Goal: Task Accomplishment & Management: Manage account settings

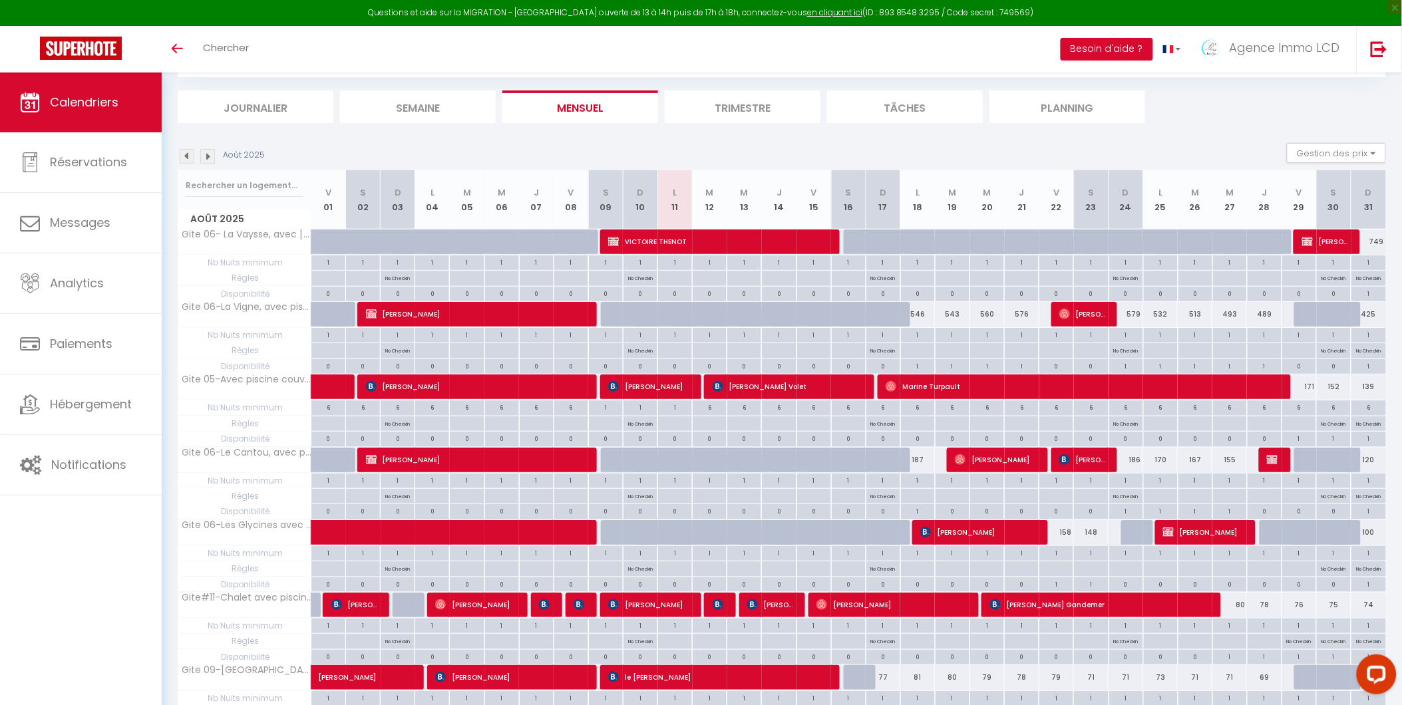
scroll to position [74, 0]
click at [583, 108] on li "Mensuel" at bounding box center [580, 106] width 156 height 33
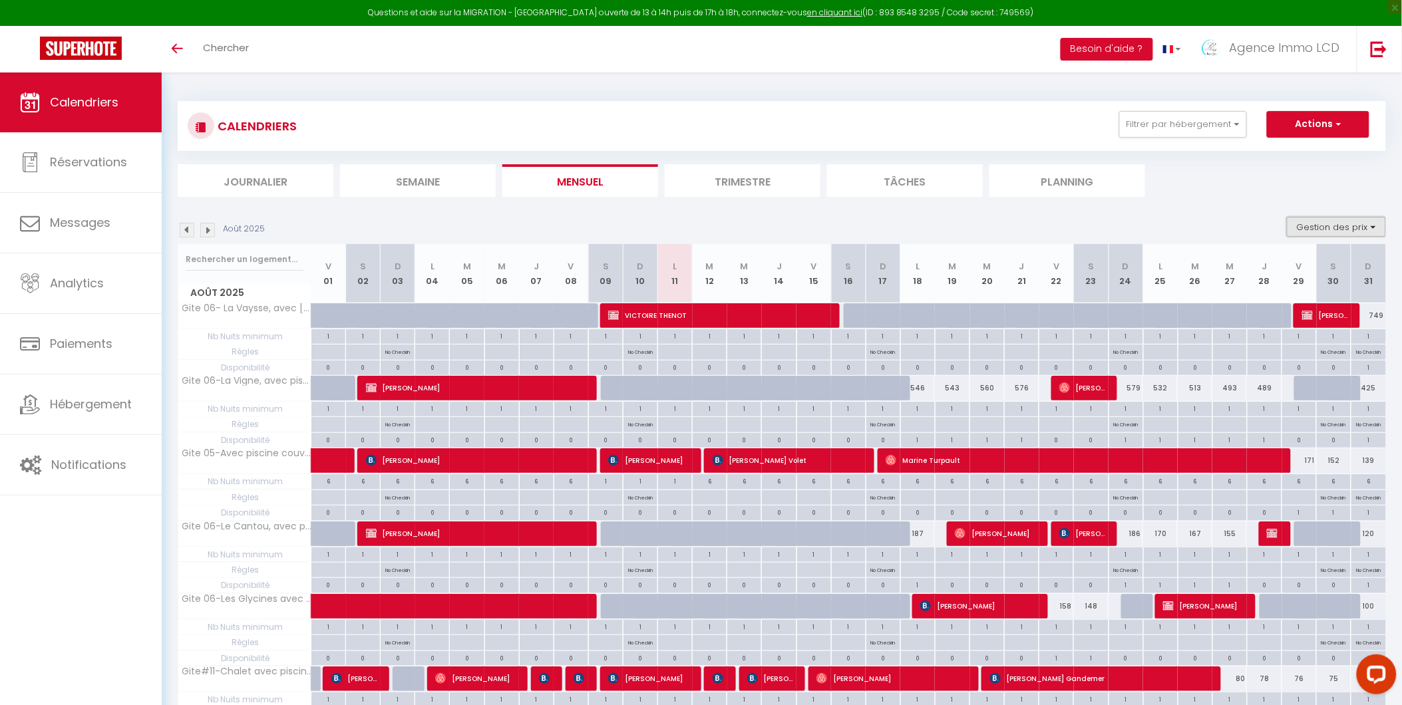
click at [1335, 229] on button "Gestion des prix" at bounding box center [1336, 227] width 99 height 20
drag, startPoint x: 1276, startPoint y: 265, endPoint x: 1270, endPoint y: 289, distance: 25.3
click at [1276, 267] on input "Nb Nuits minimum" at bounding box center [1326, 268] width 120 height 13
checkbox input "false"
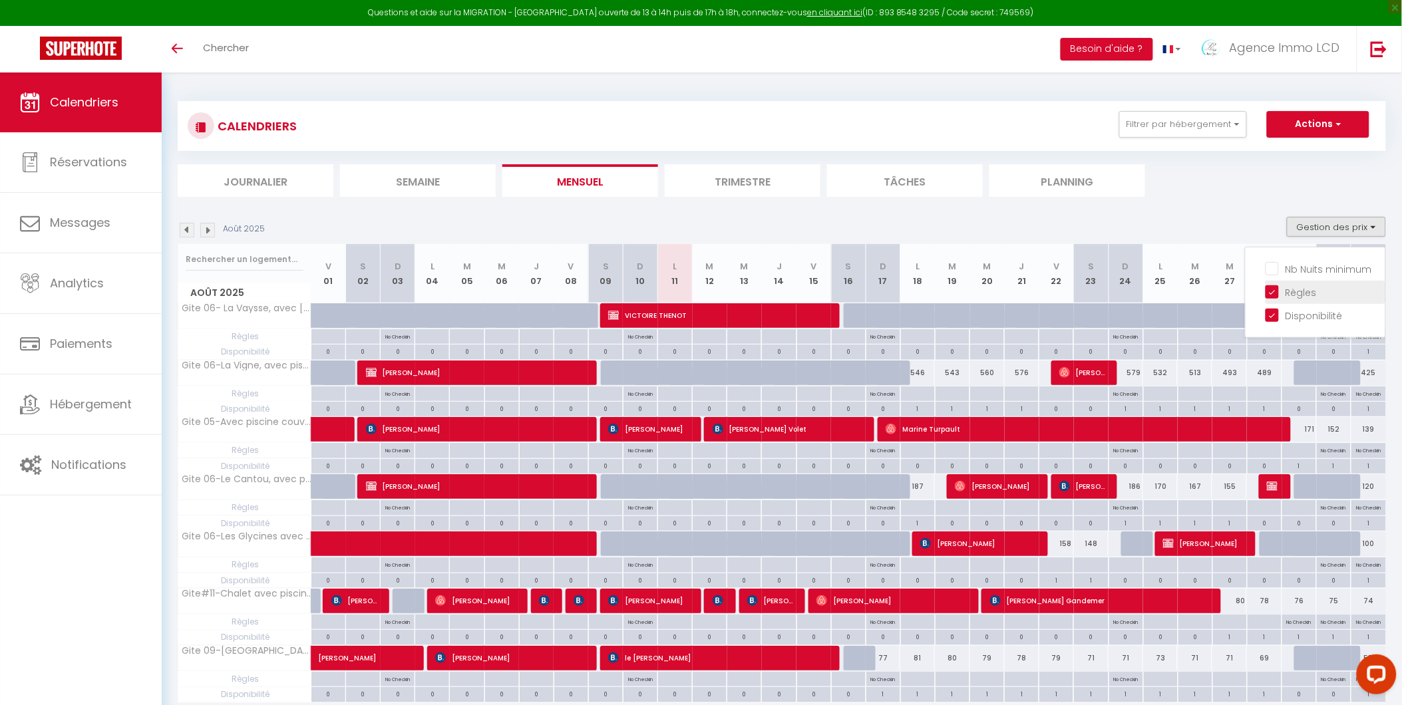
click at [1273, 289] on input "Règles" at bounding box center [1326, 291] width 120 height 13
checkbox input "false"
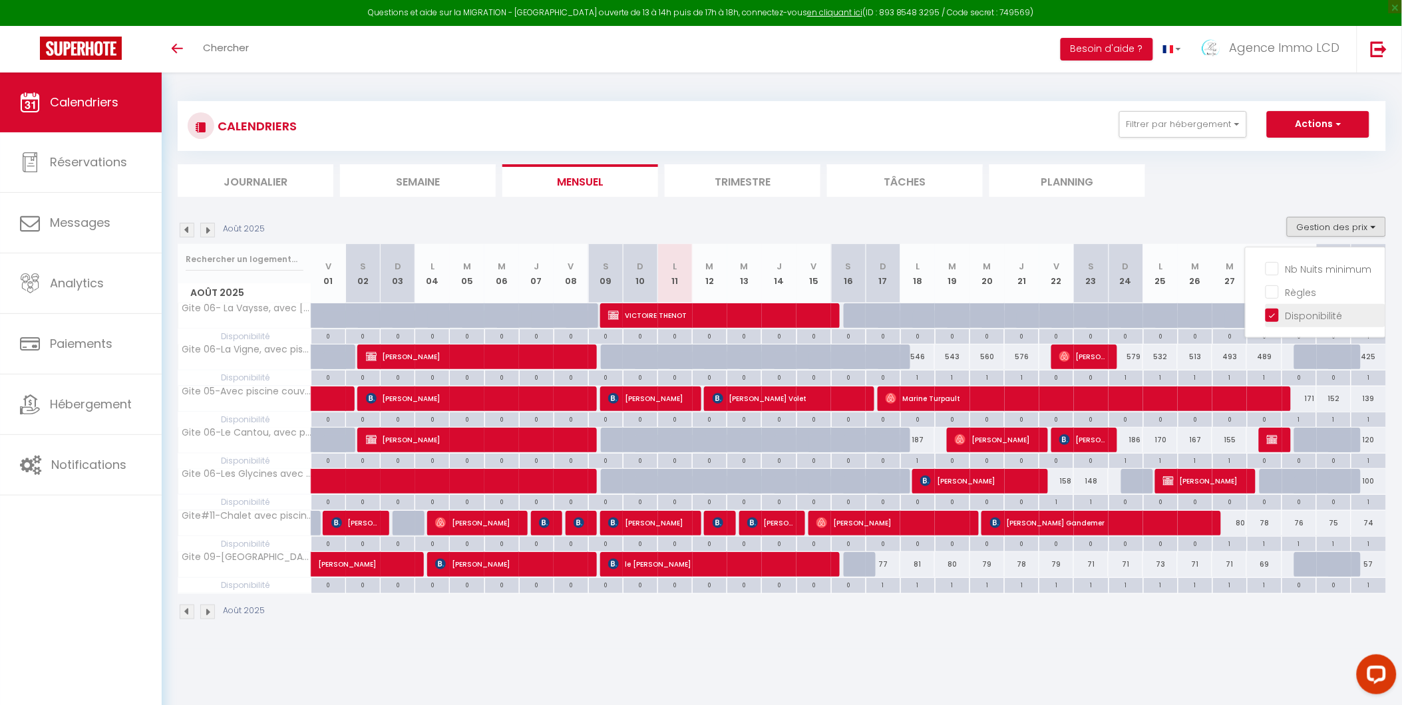
click at [1273, 314] on input "Disponibilité" at bounding box center [1326, 314] width 120 height 13
checkbox input "false"
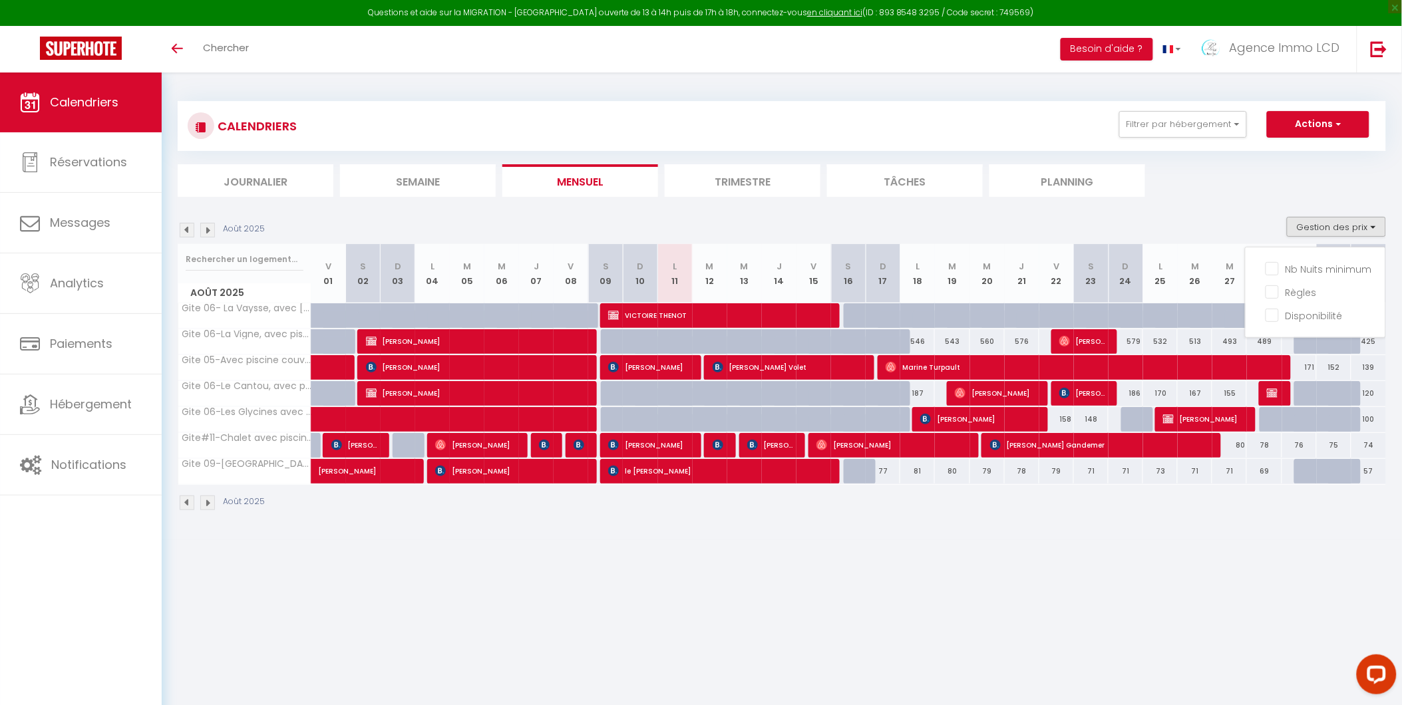
click at [1266, 201] on div "CALENDRIERS Filtrer par hébergement Tous Gite 06- La Vaysse, avec piscine & jac…" at bounding box center [782, 307] width 1208 height 436
click at [184, 231] on img at bounding box center [187, 230] width 15 height 15
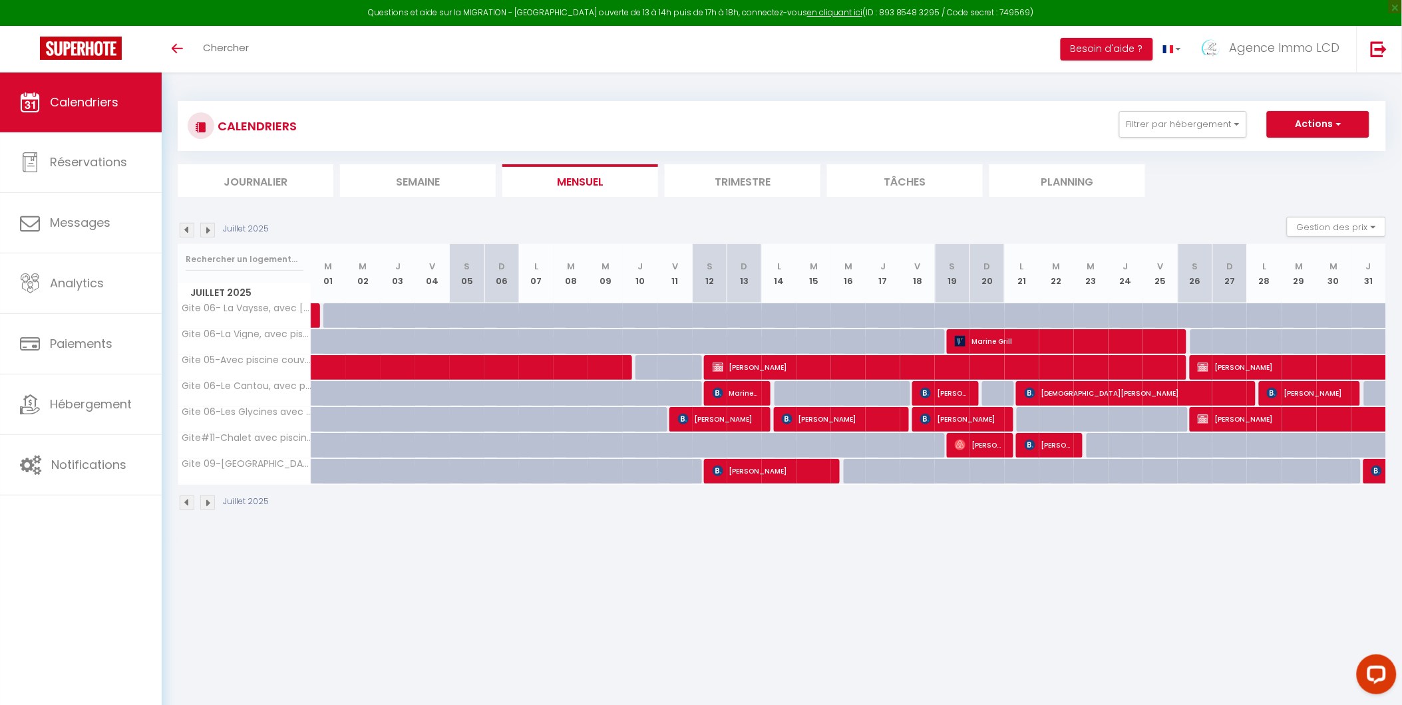
click at [183, 228] on img at bounding box center [187, 230] width 15 height 15
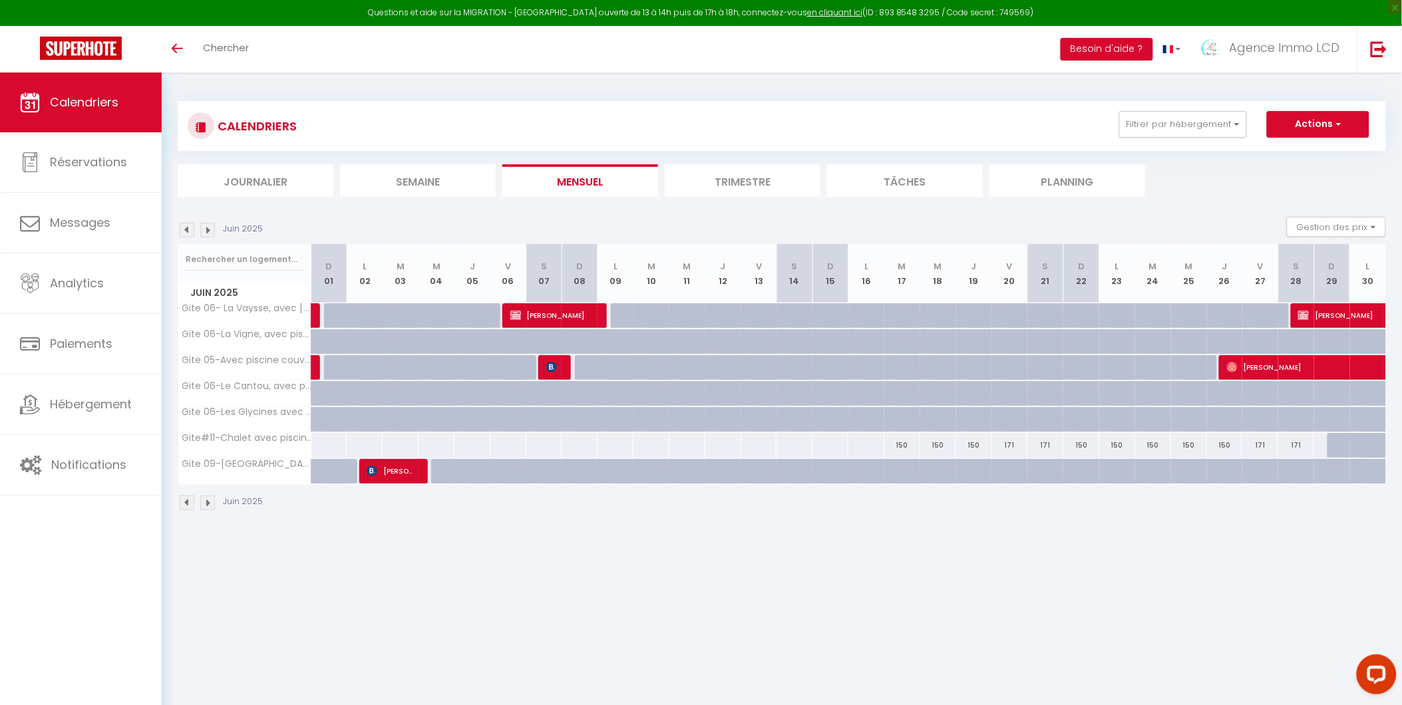
click at [183, 228] on img at bounding box center [187, 230] width 15 height 15
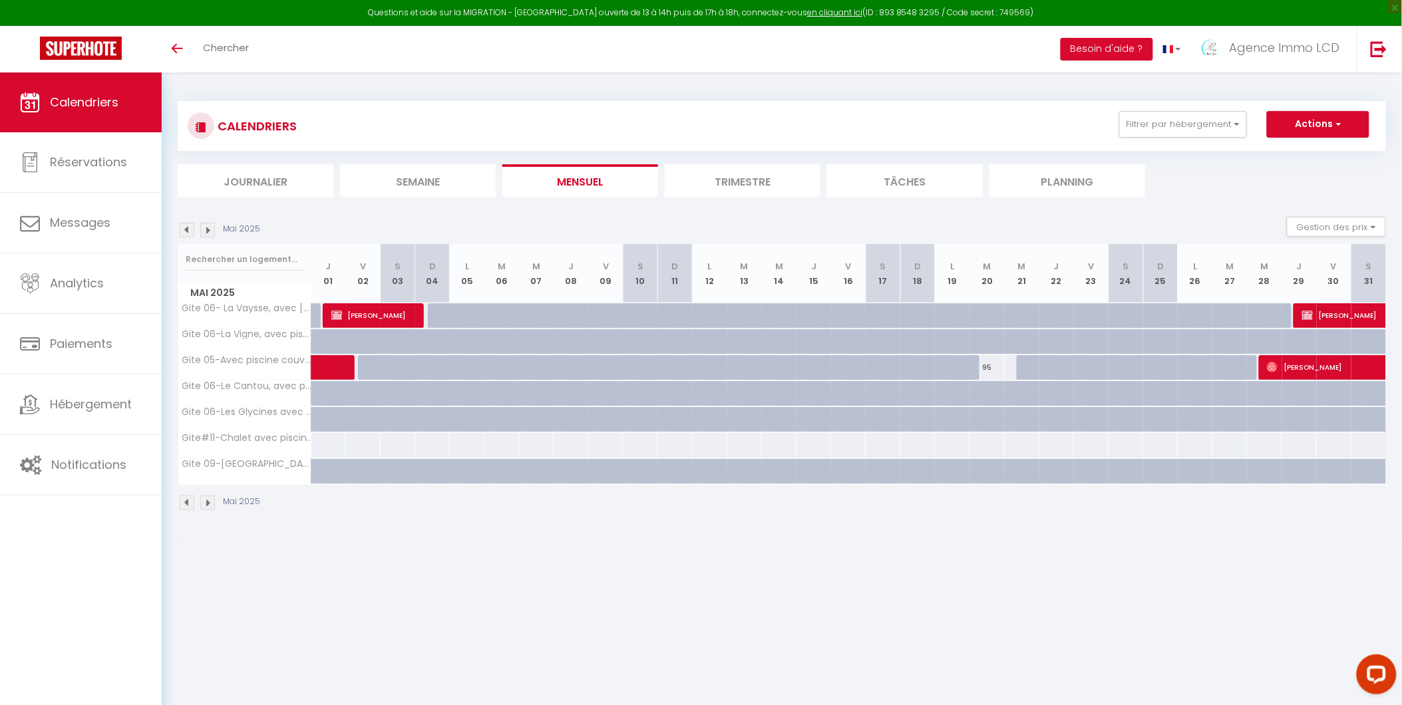
click at [204, 230] on img at bounding box center [207, 230] width 15 height 15
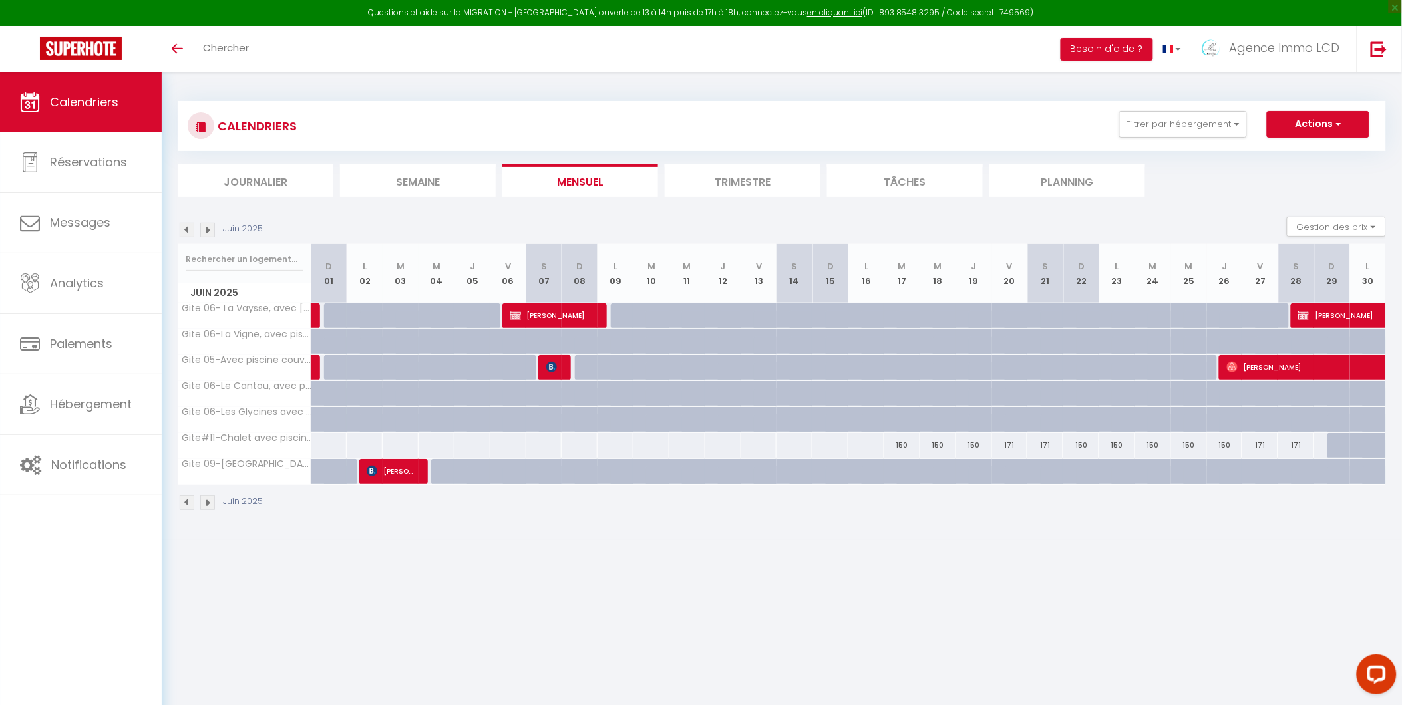
click at [204, 230] on img at bounding box center [207, 230] width 15 height 15
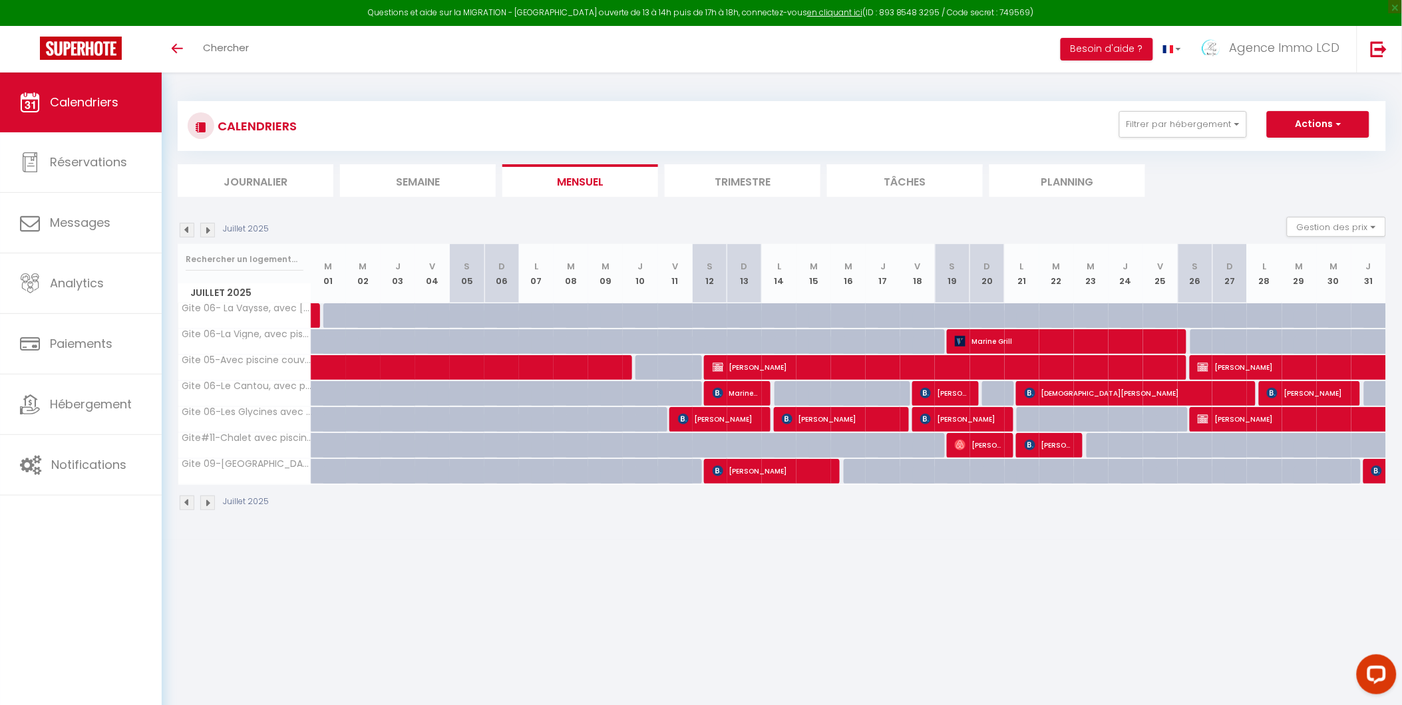
click at [204, 230] on img at bounding box center [207, 230] width 15 height 15
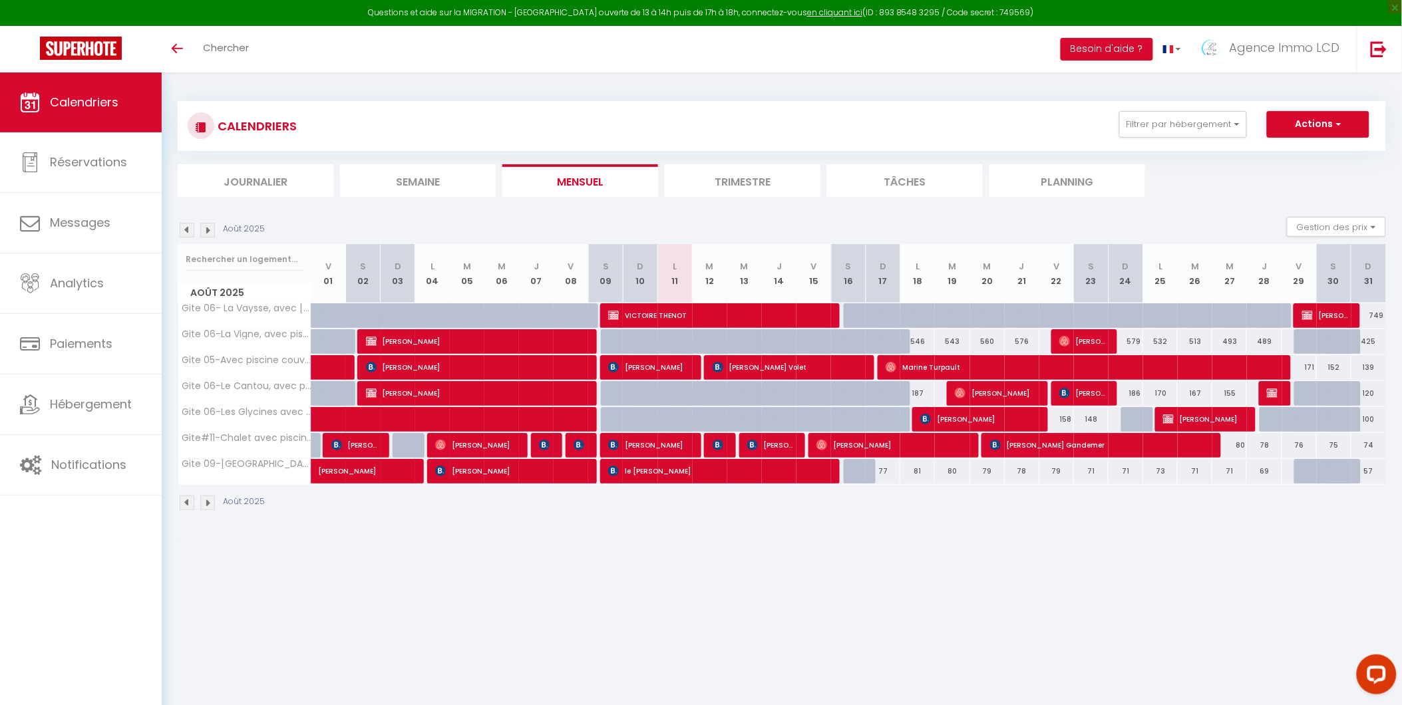
click at [207, 231] on img at bounding box center [207, 230] width 15 height 15
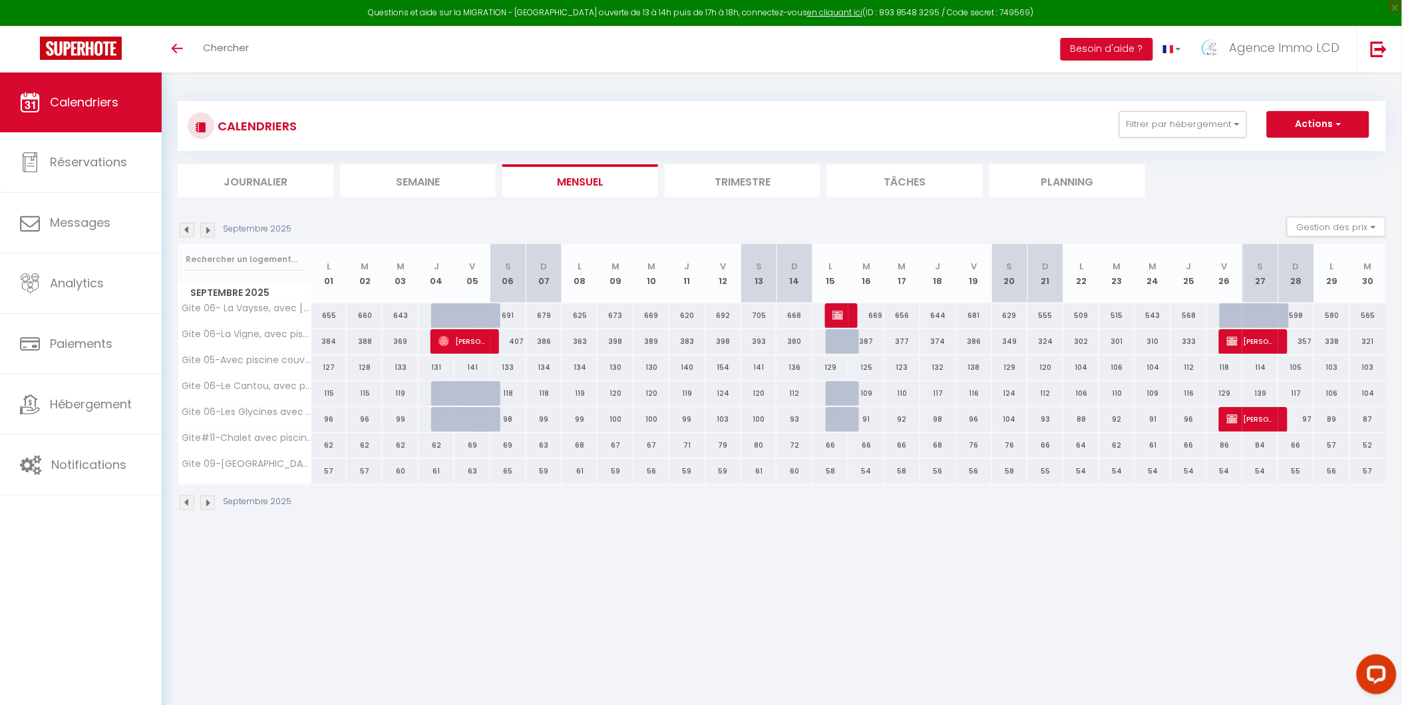
click at [210, 229] on img at bounding box center [207, 230] width 15 height 15
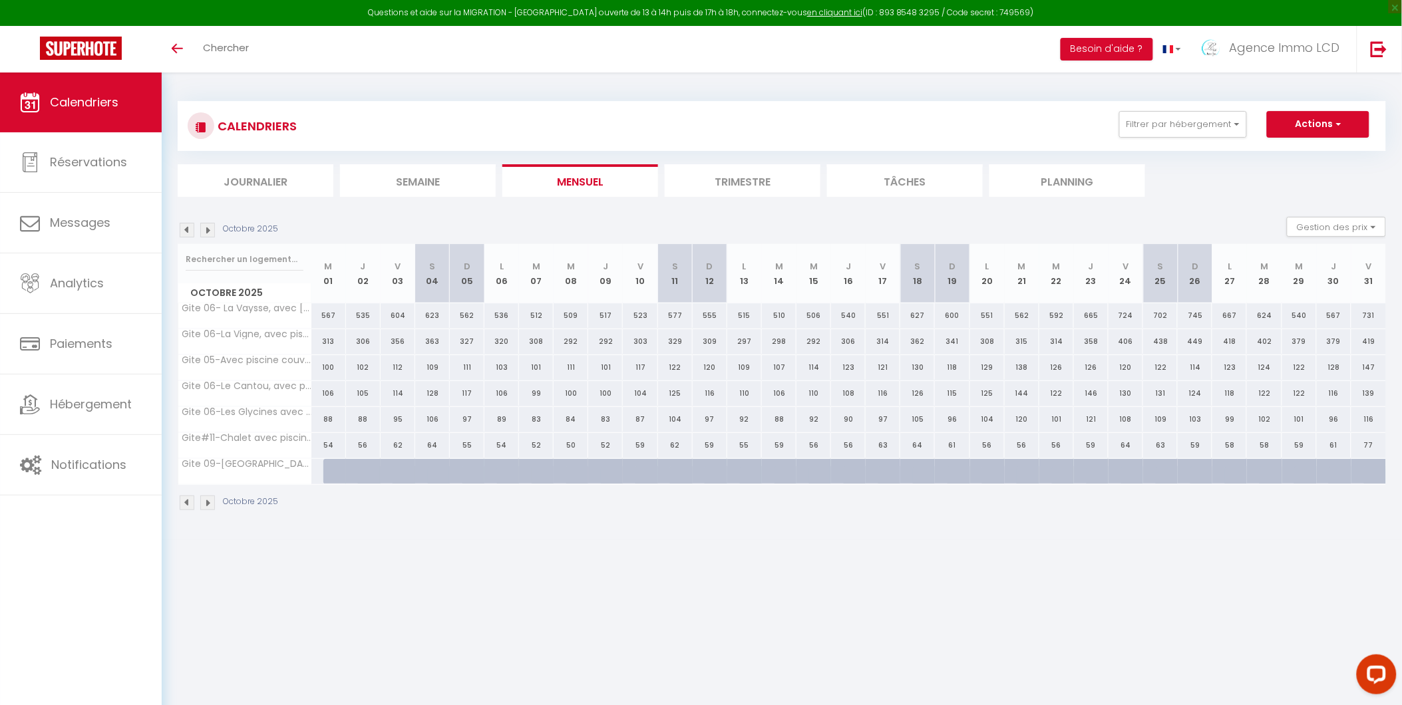
click at [209, 230] on img at bounding box center [207, 230] width 15 height 15
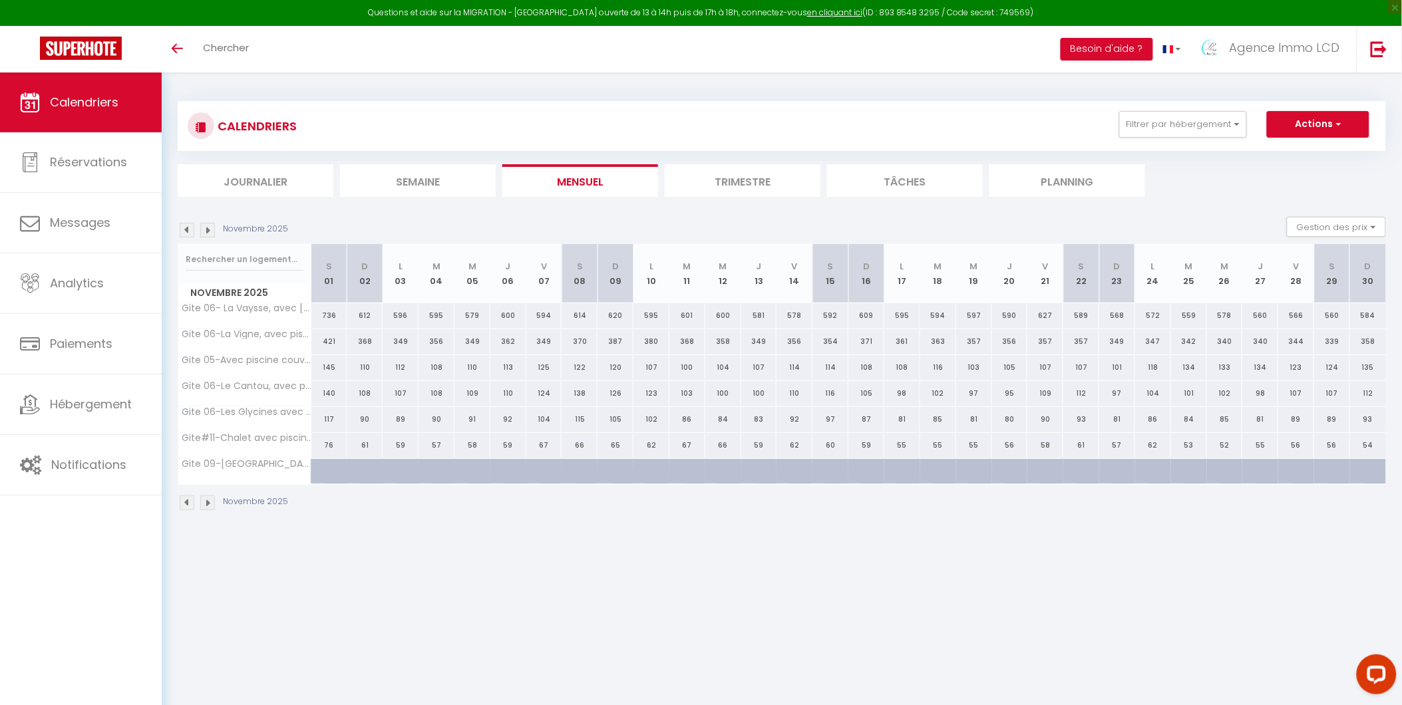
click at [209, 230] on img at bounding box center [207, 230] width 15 height 15
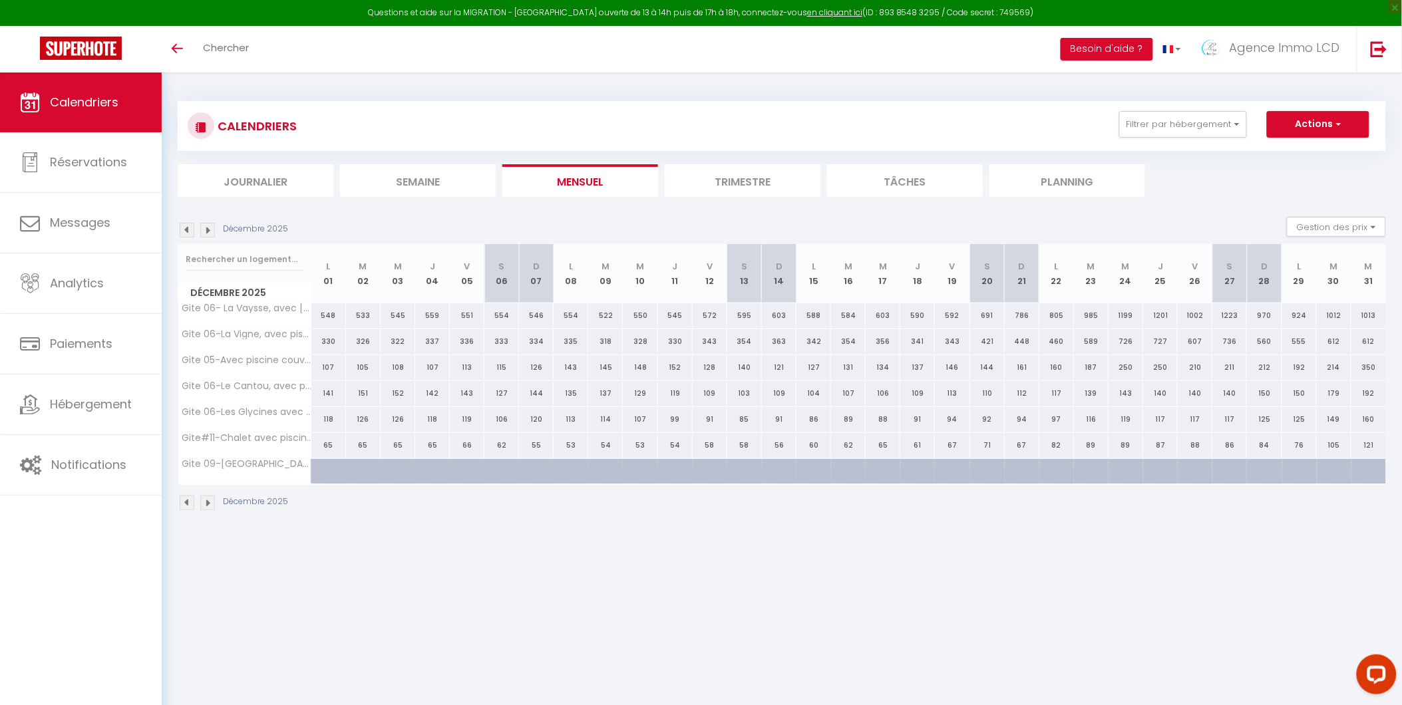
click at [209, 230] on img at bounding box center [207, 230] width 15 height 15
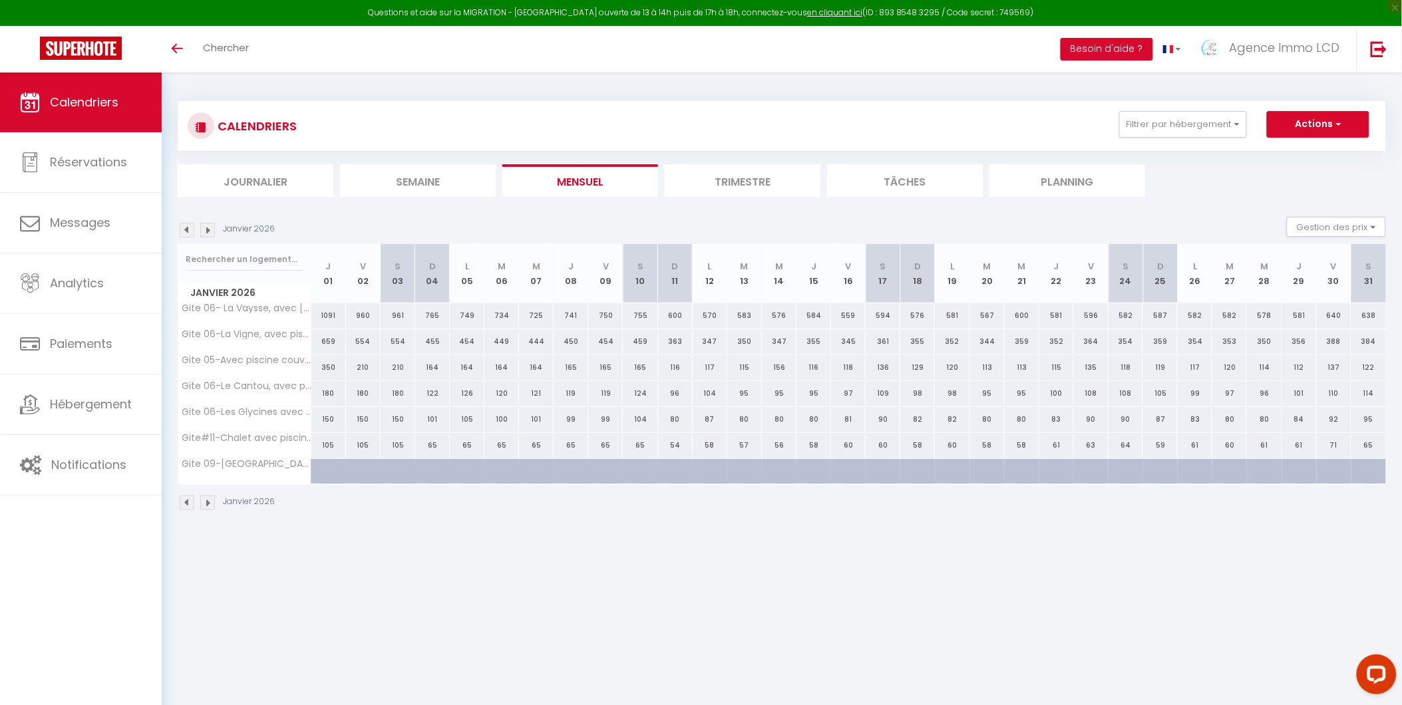
click at [209, 230] on img at bounding box center [207, 230] width 15 height 15
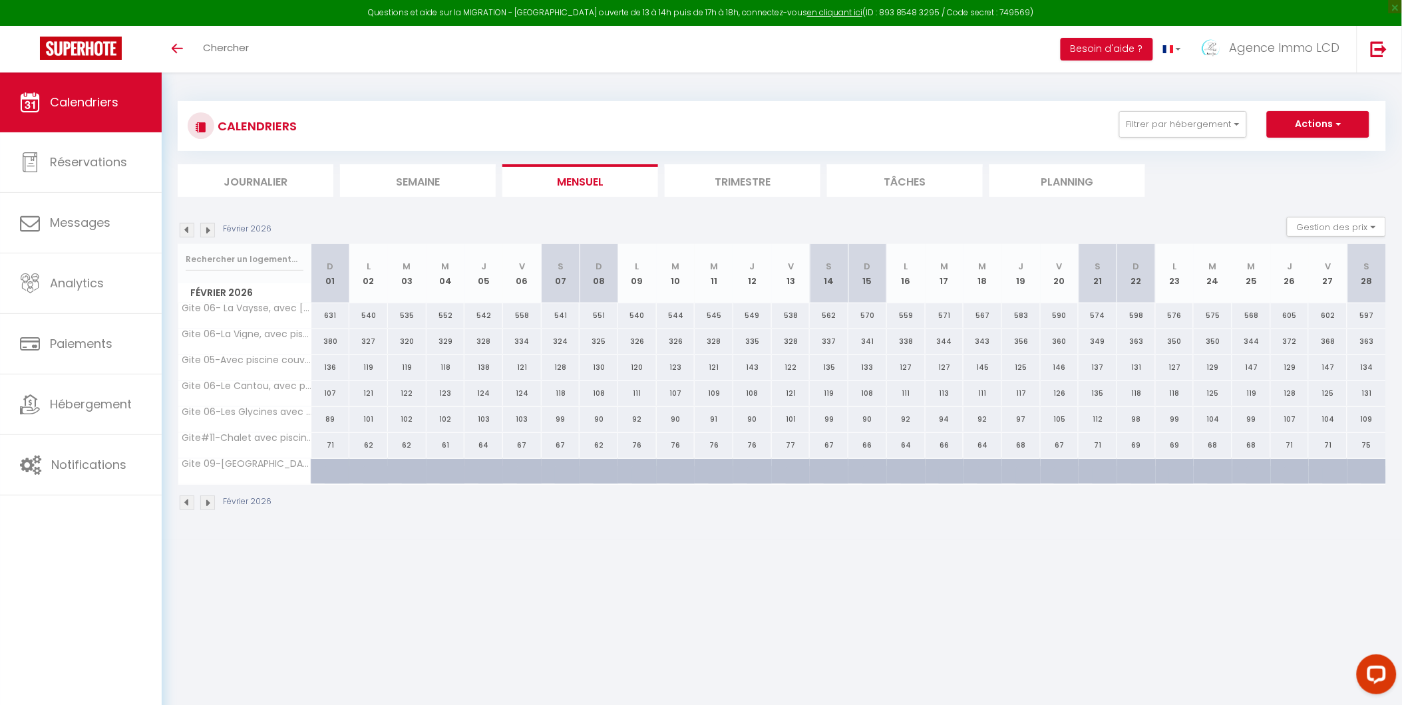
click at [209, 230] on img at bounding box center [207, 230] width 15 height 15
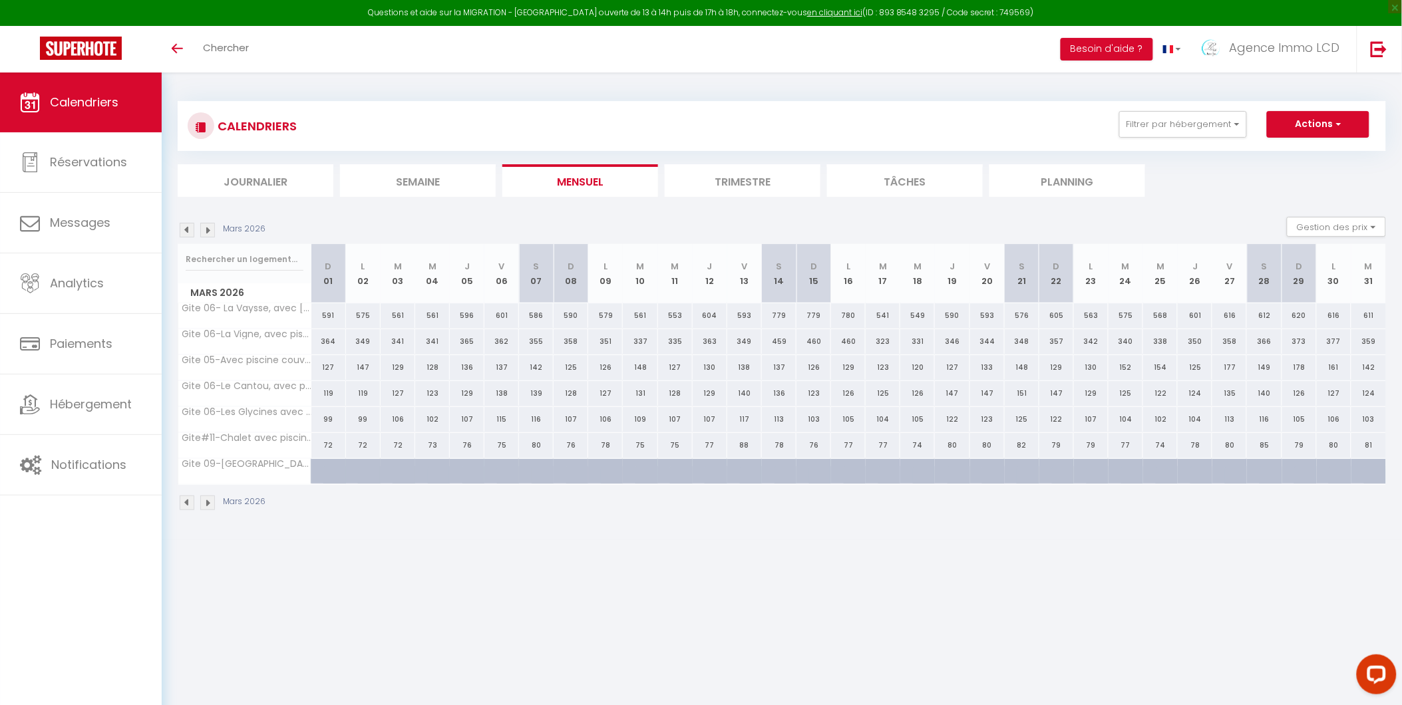
click at [209, 230] on img at bounding box center [207, 230] width 15 height 15
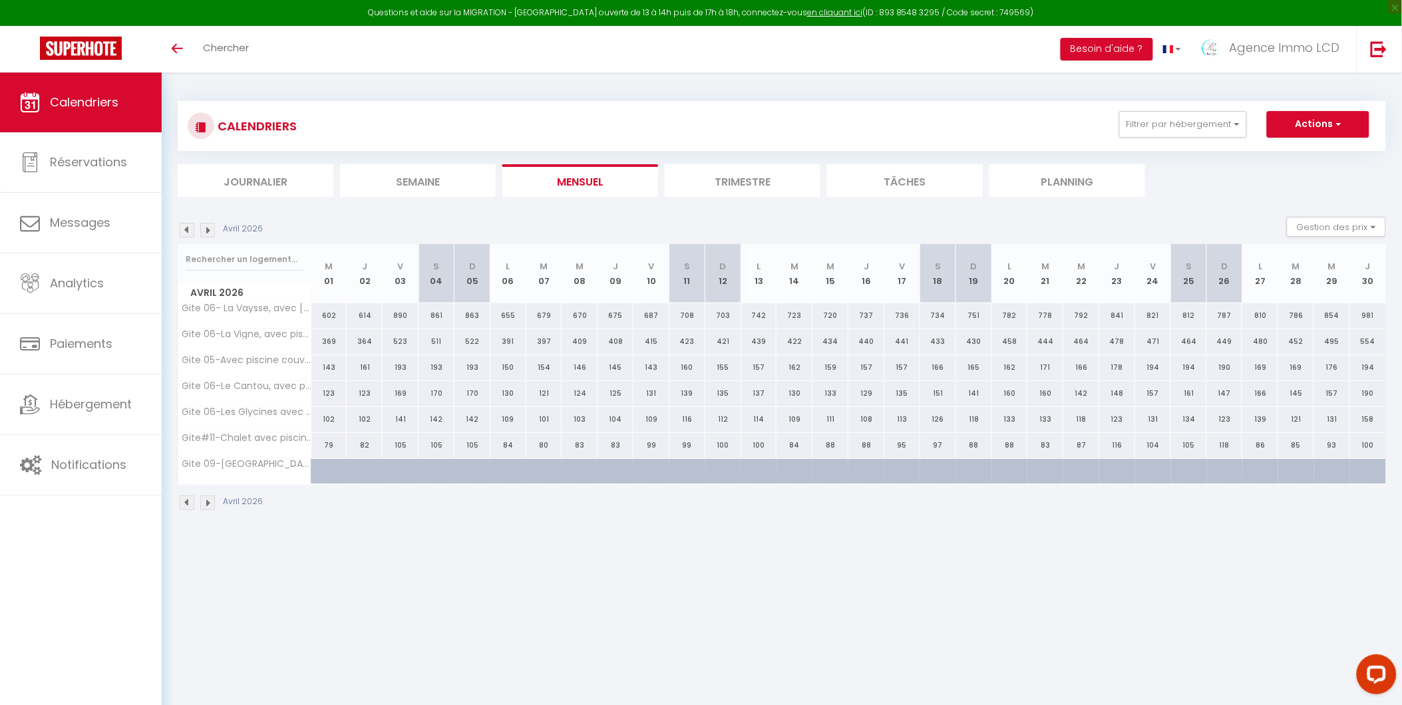
click at [209, 230] on img at bounding box center [207, 230] width 15 height 15
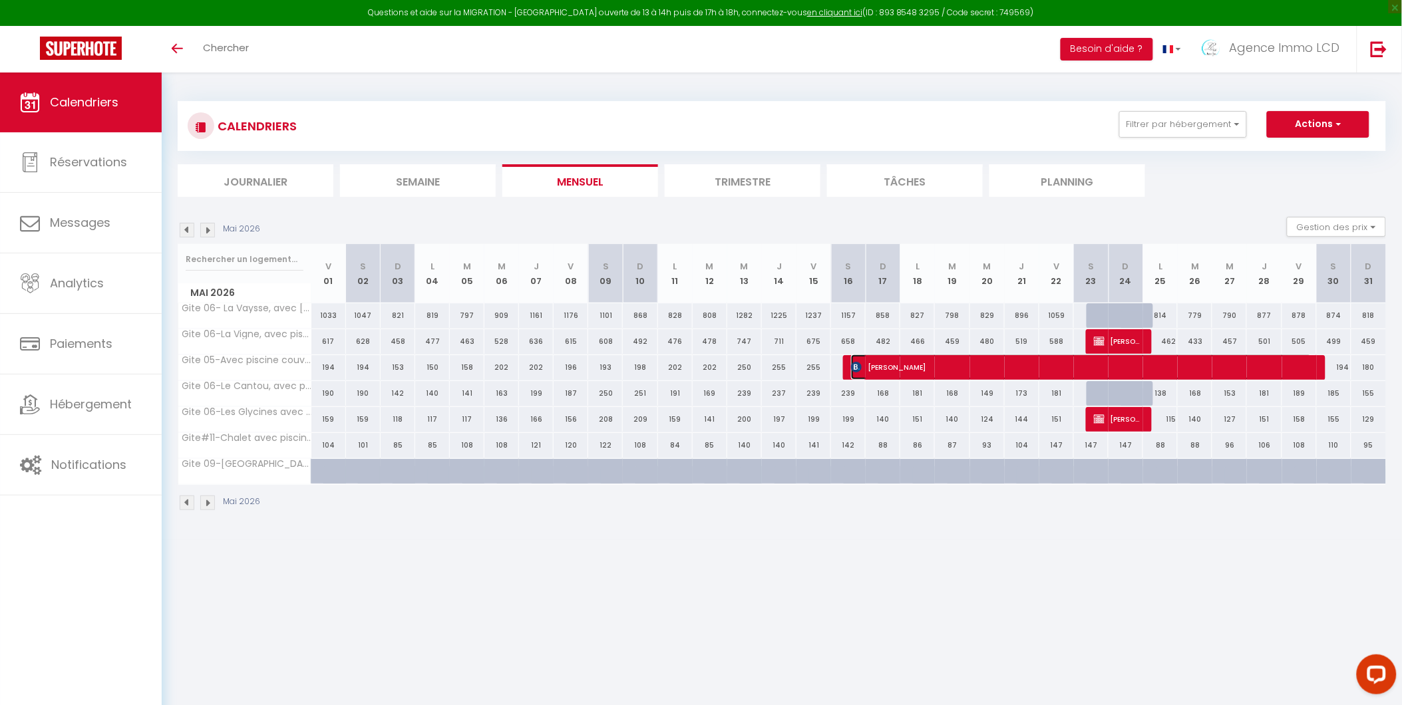
click at [1236, 365] on span "Samantha Tytherleigh" at bounding box center [1081, 367] width 461 height 25
select select "OK"
select select "0"
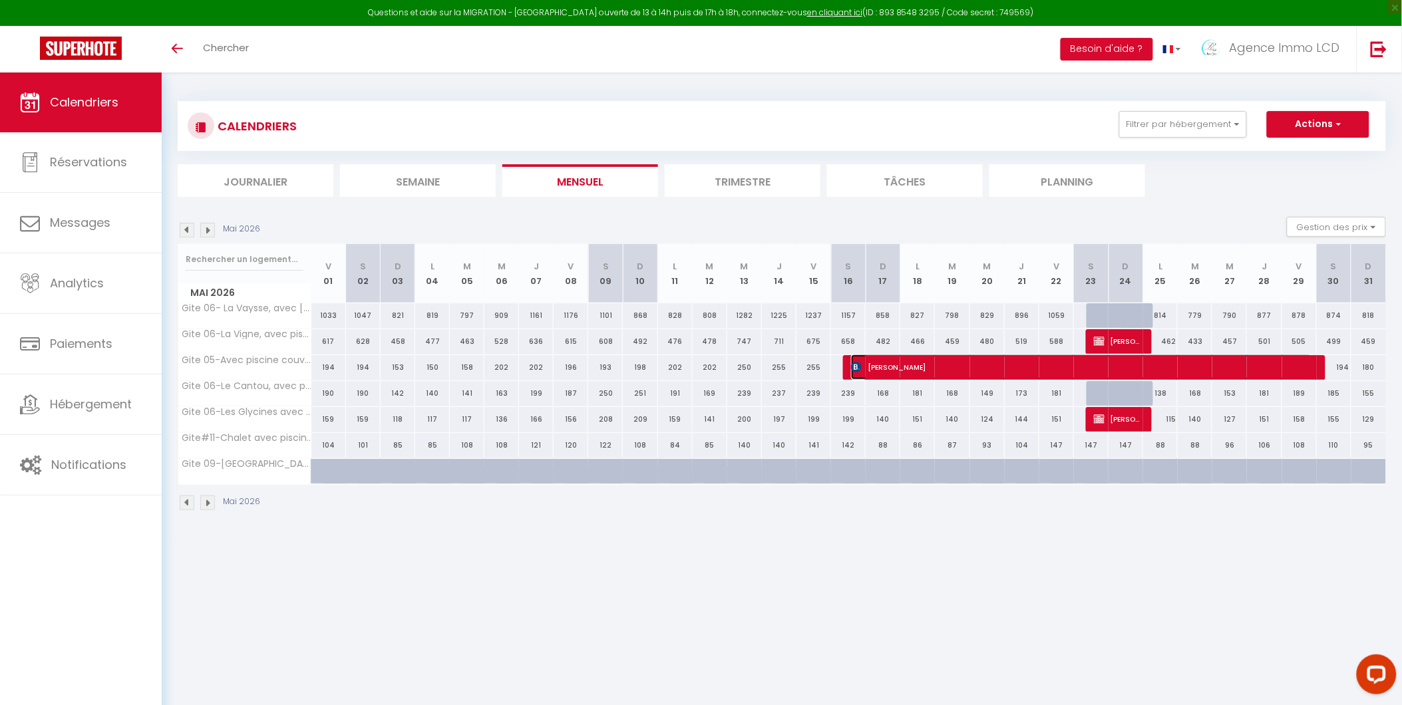
select select "1"
select select
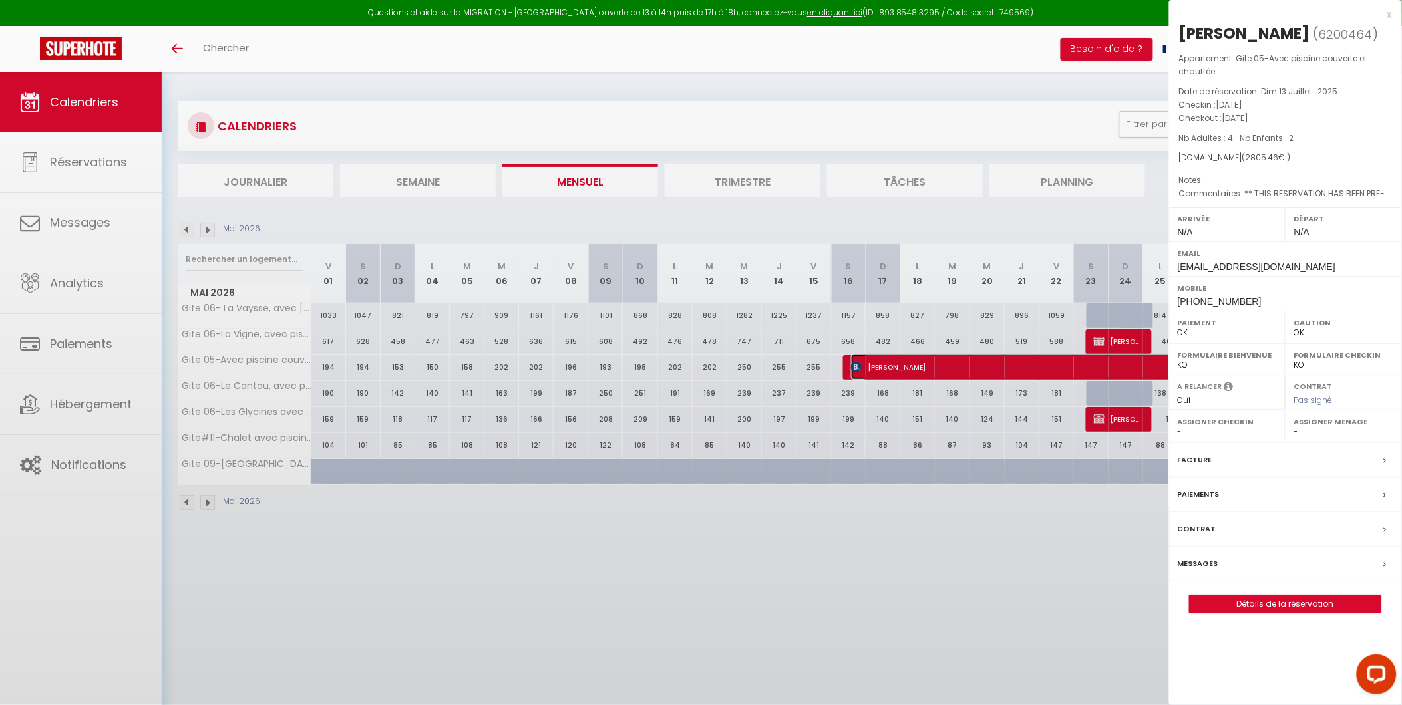
select select "39240"
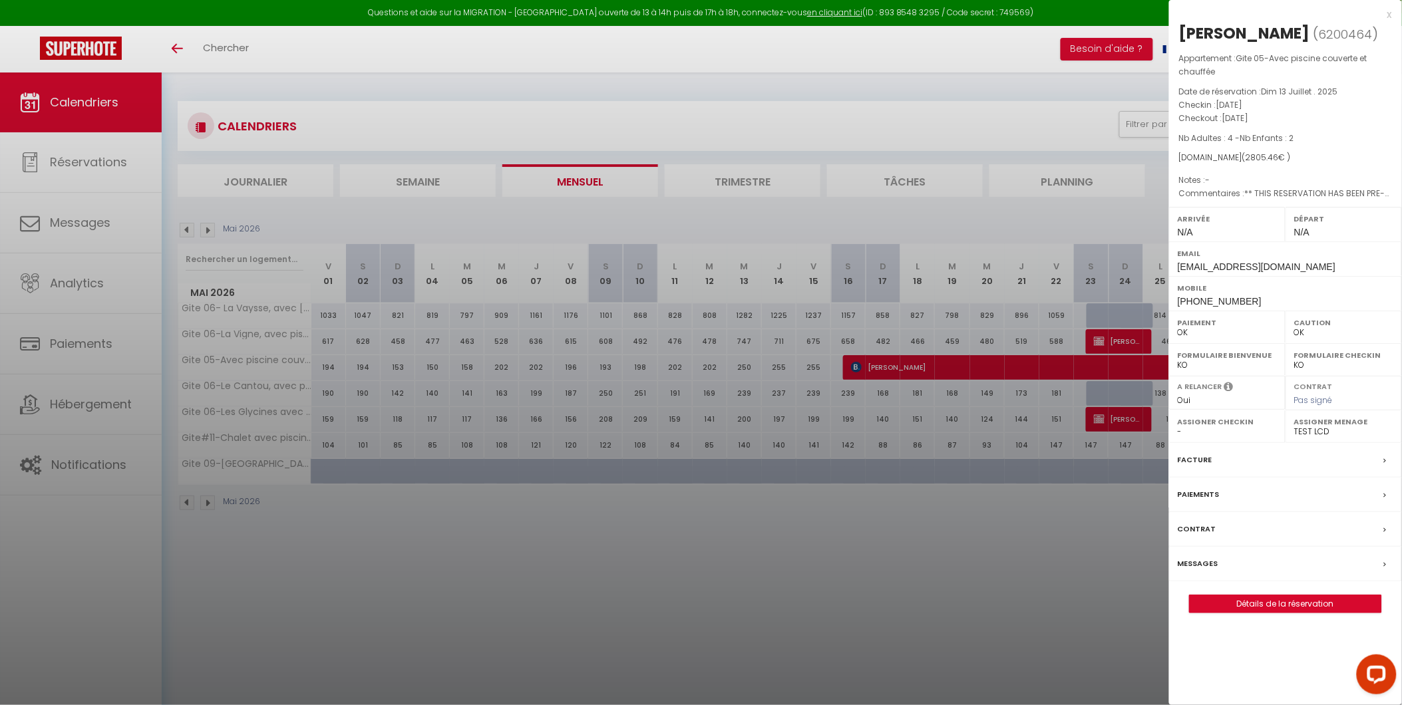
click at [1387, 16] on div "x" at bounding box center [1280, 15] width 223 height 16
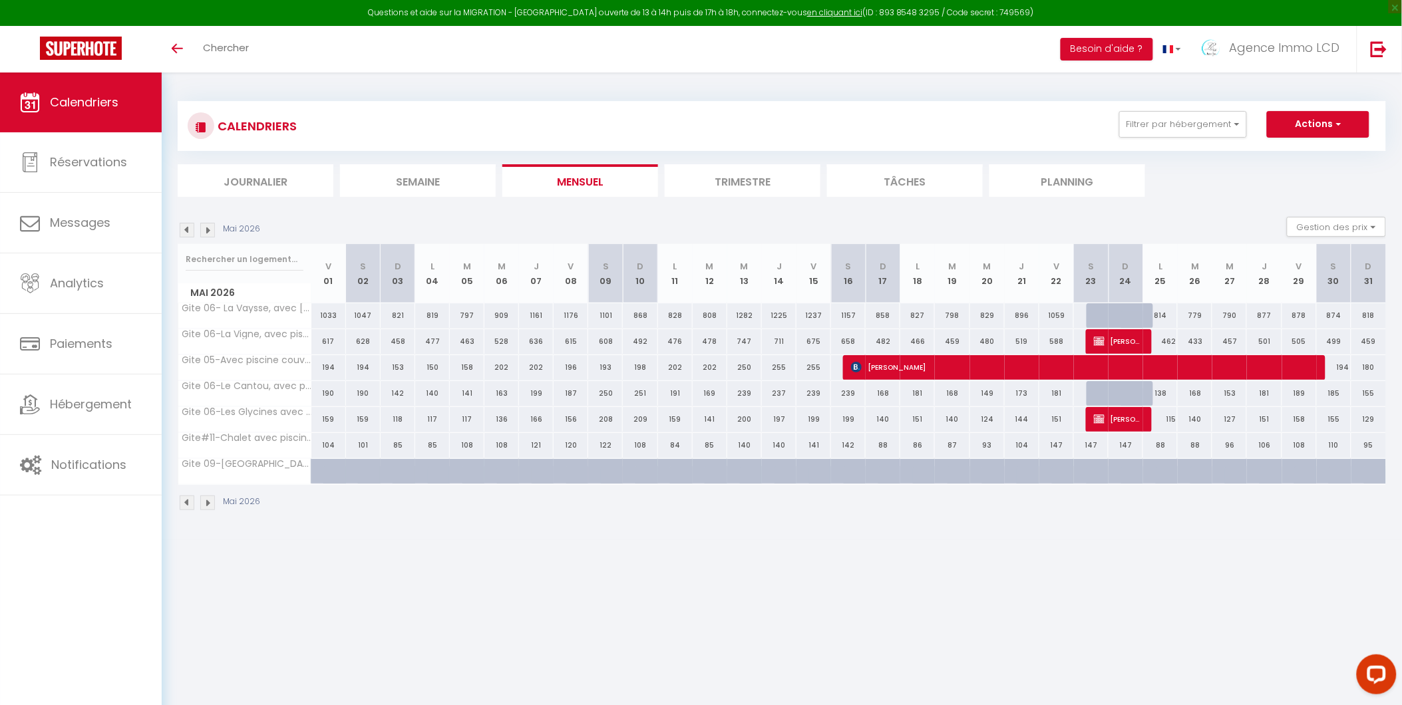
click at [570, 178] on li "Mensuel" at bounding box center [580, 180] width 156 height 33
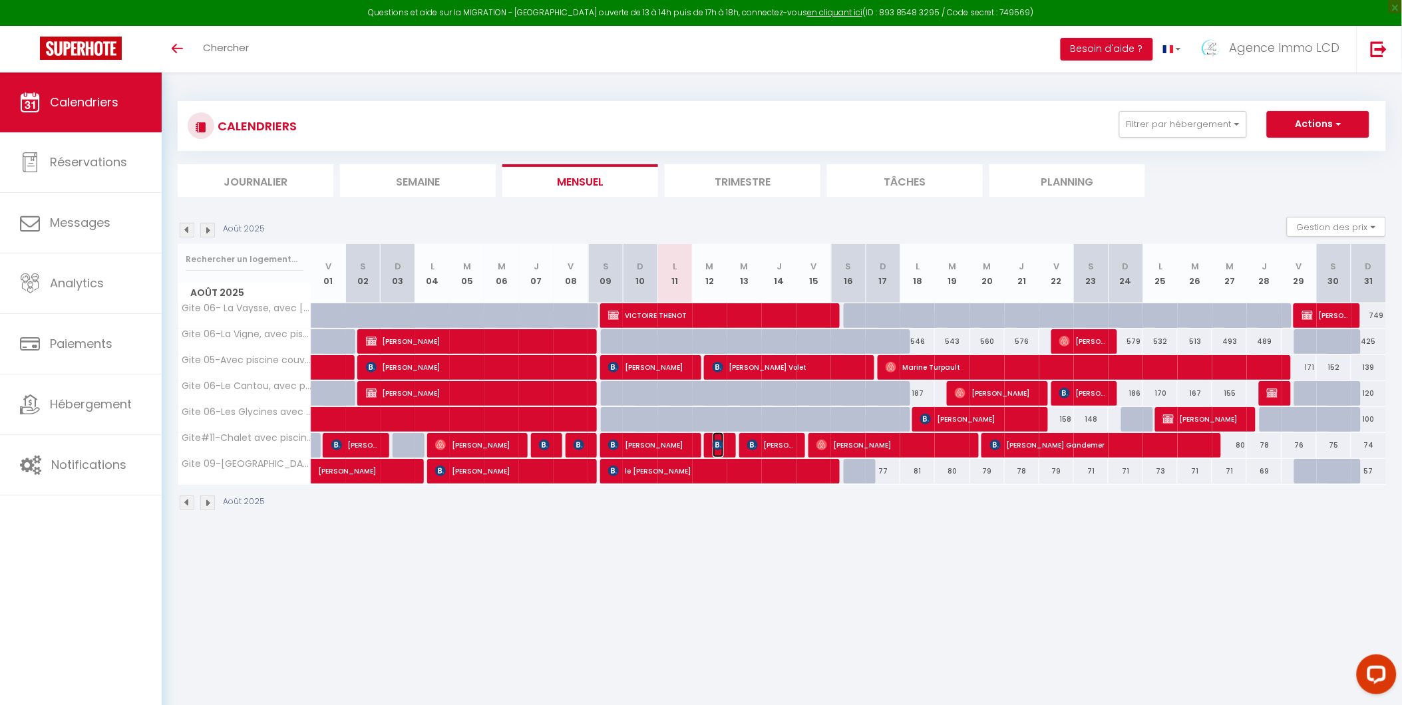
click at [716, 443] on img at bounding box center [718, 445] width 11 height 11
select select "42437"
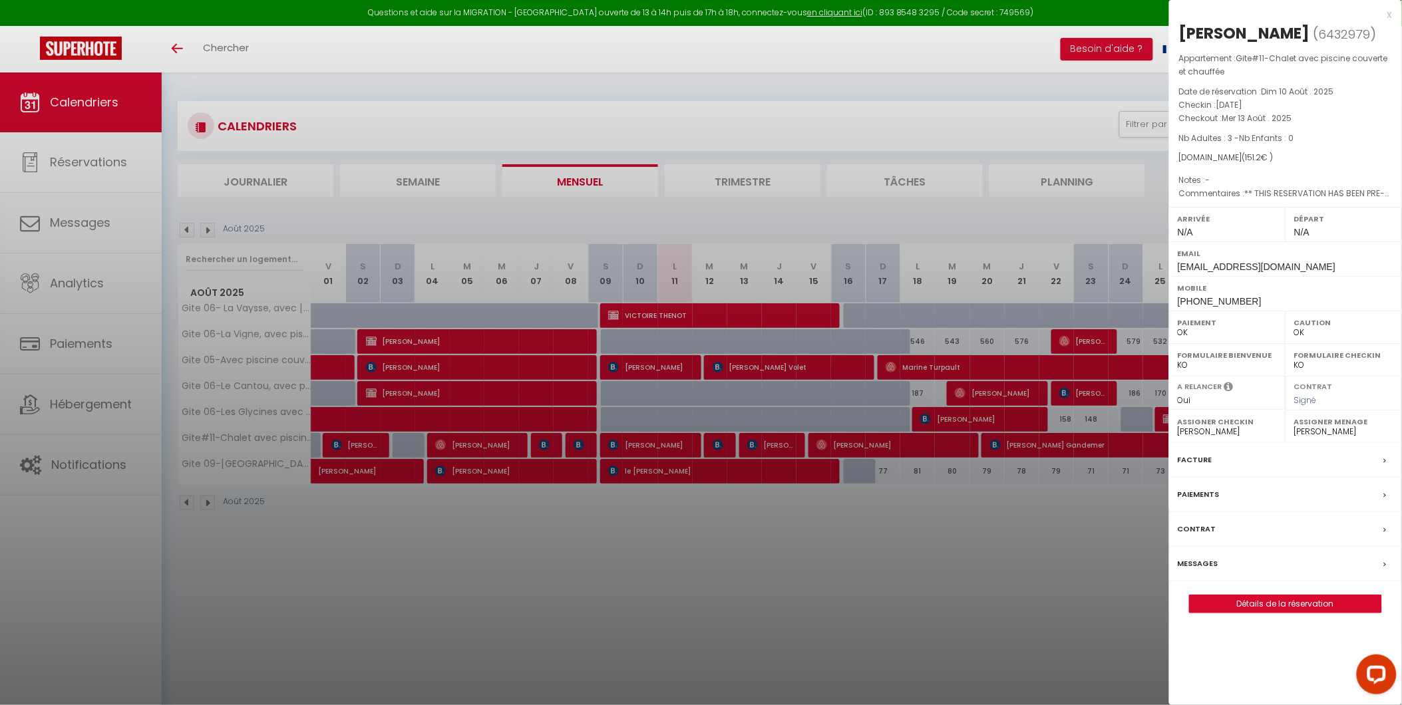
click at [1389, 18] on div "x" at bounding box center [1280, 15] width 223 height 16
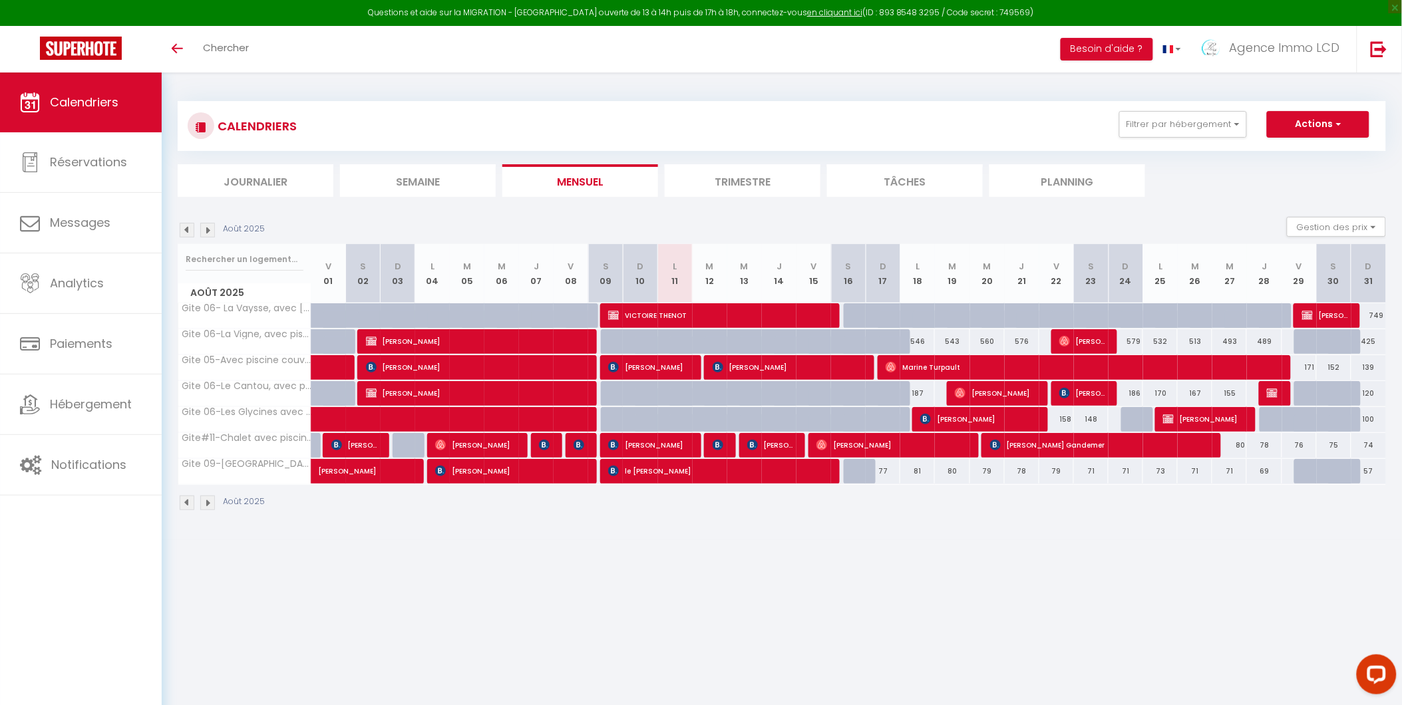
click at [215, 234] on div "Août 2025" at bounding box center [223, 230] width 91 height 15
click at [204, 230] on img at bounding box center [207, 230] width 15 height 15
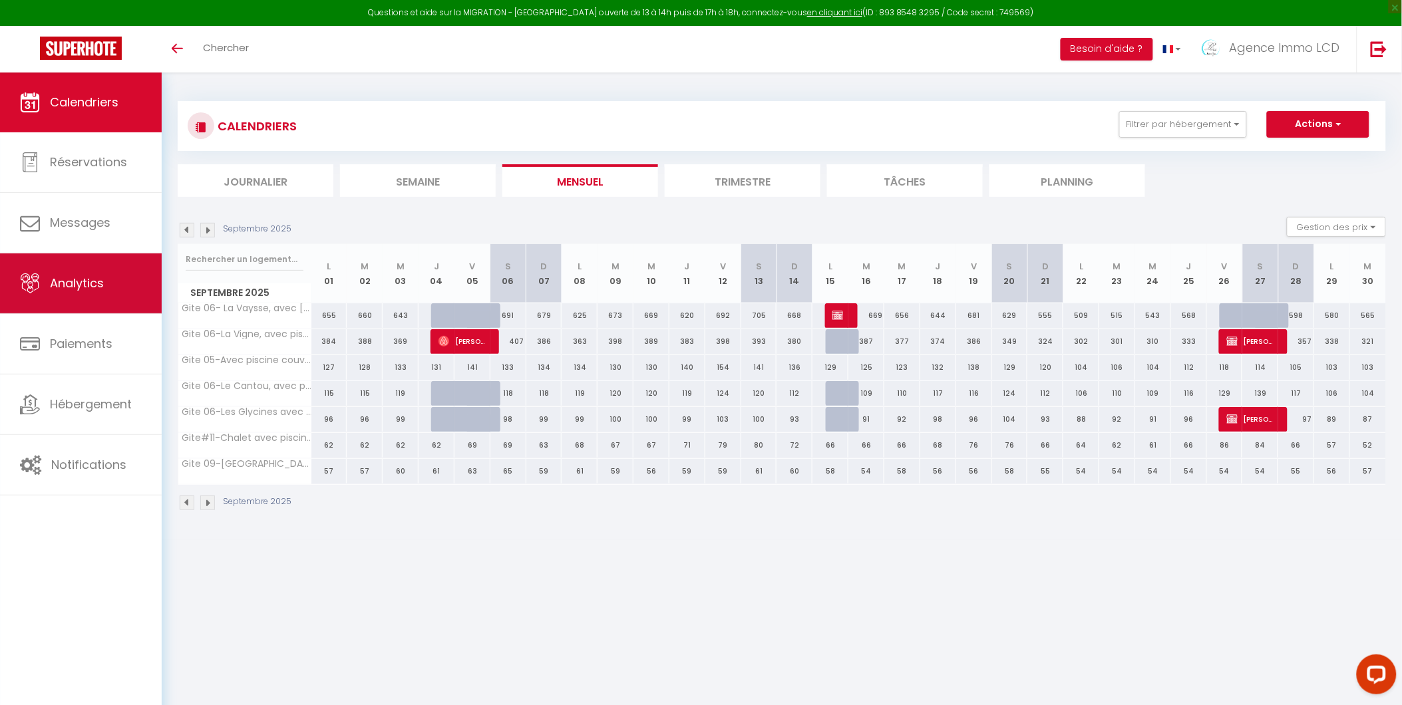
click at [90, 271] on link "Analytics" at bounding box center [81, 284] width 162 height 60
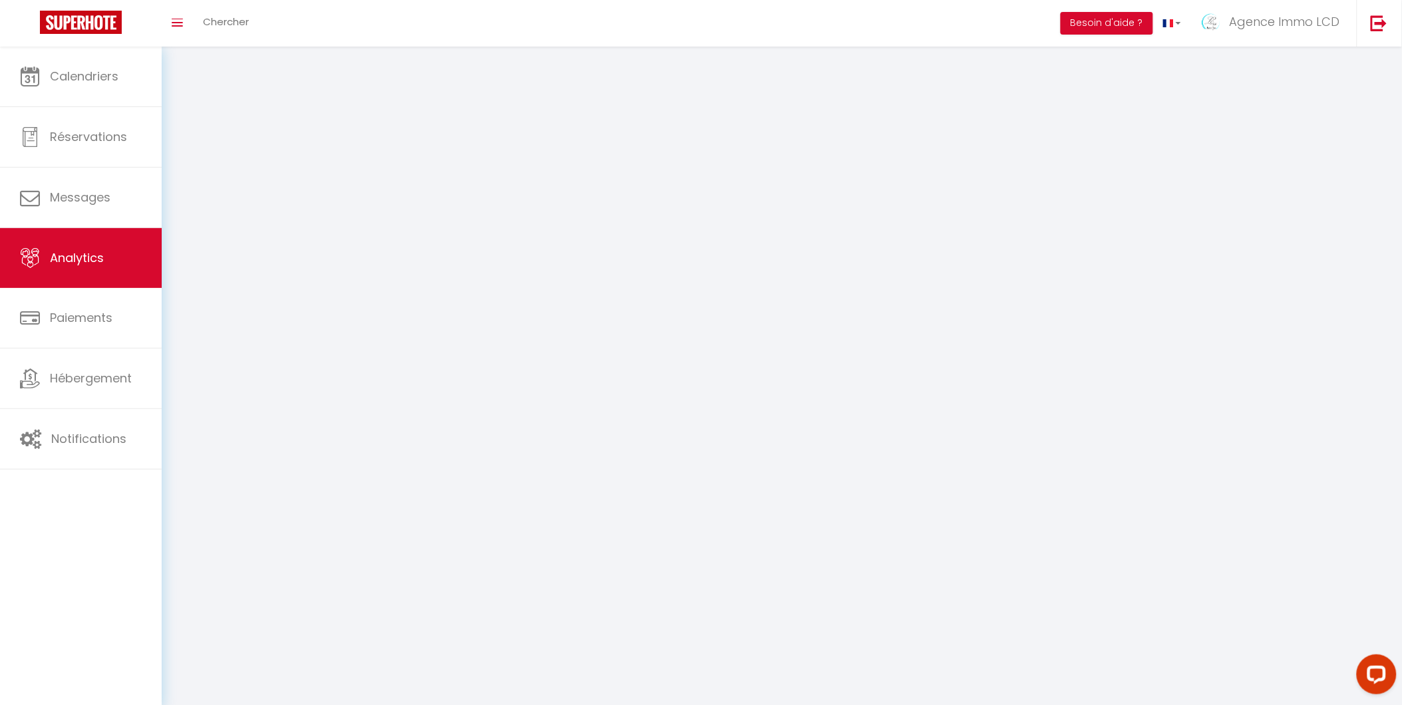
select select "2025"
select select "8"
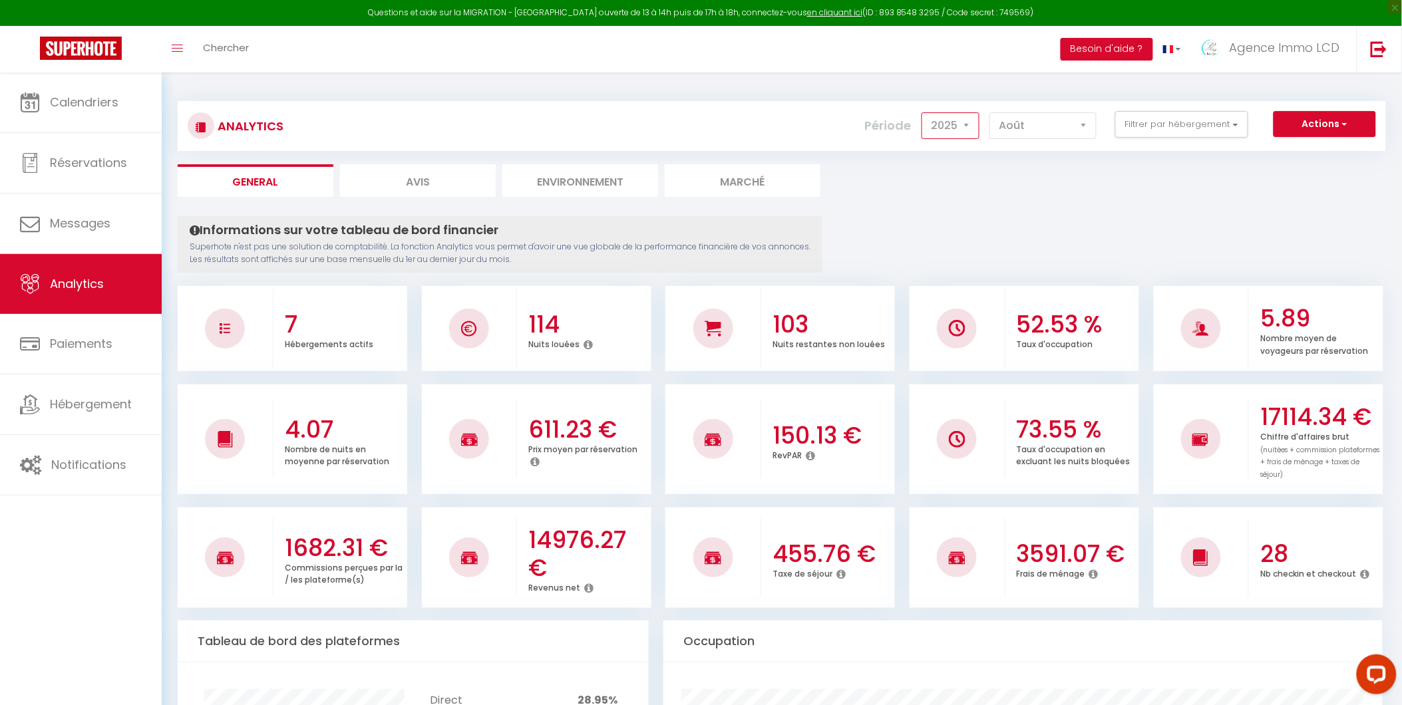
click at [968, 125] on select "2014 2015 2016 2017 2018 2019 2020 2021 2022 2023 2024 2025 2026 2027" at bounding box center [951, 125] width 58 height 27
select select "2026"
click at [925, 112] on select "2014 2015 2016 2017 2018 2019 2020 2021 2022 2023 2024 2025 2026 2027" at bounding box center [951, 125] width 58 height 27
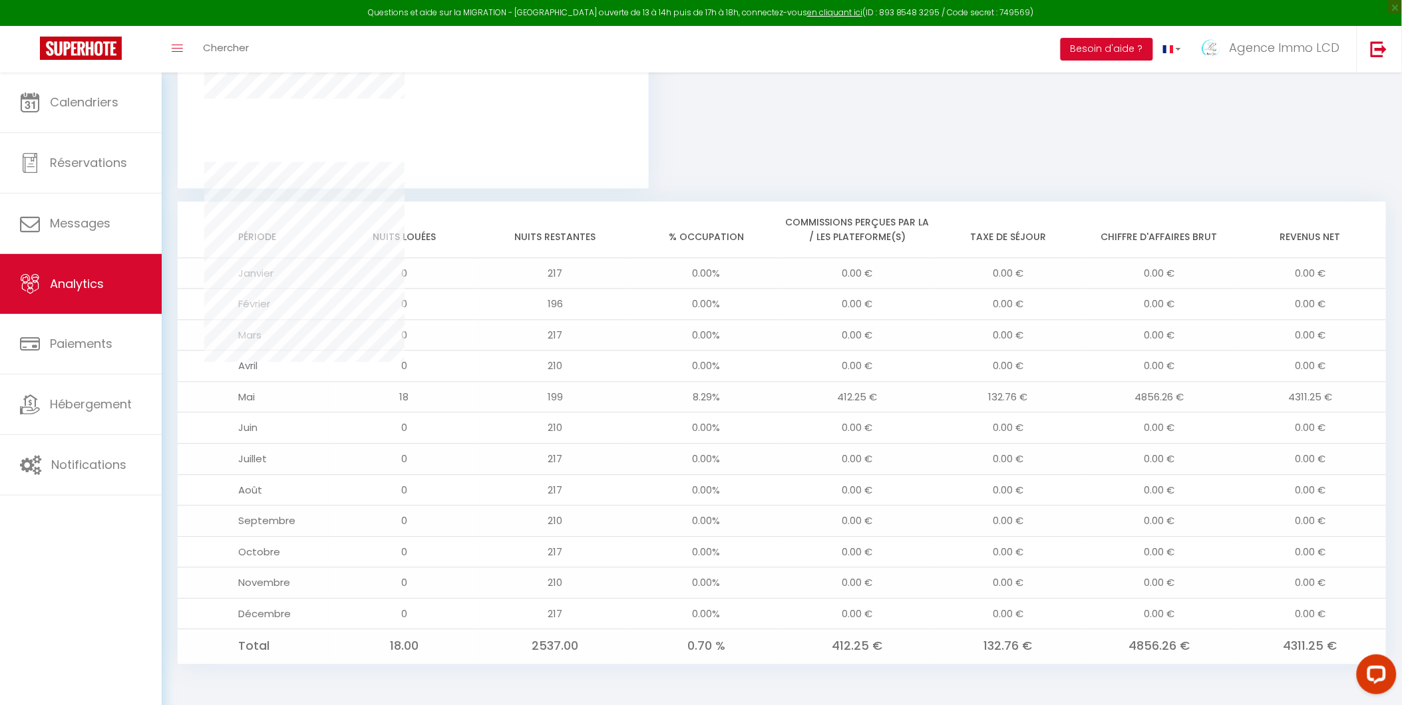
scroll to position [987, 0]
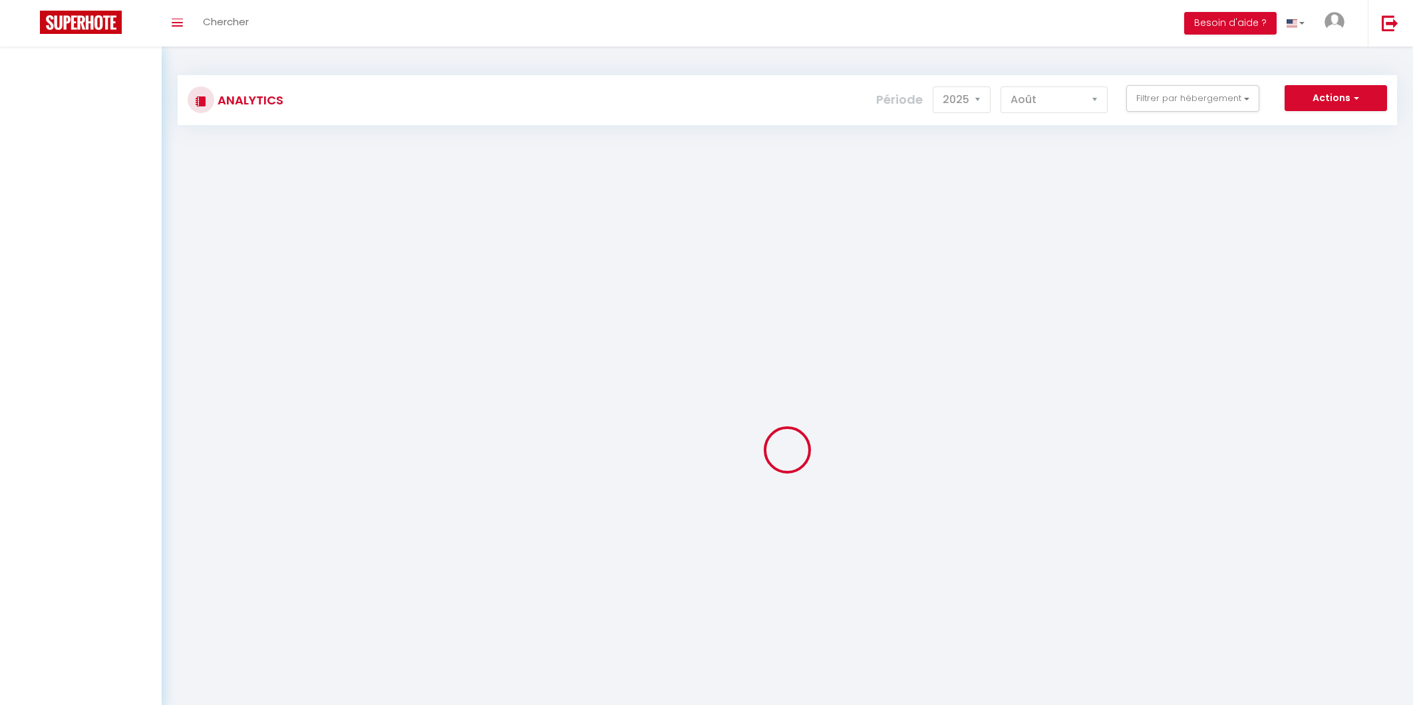
select select "2025"
select select "8"
select select "2025"
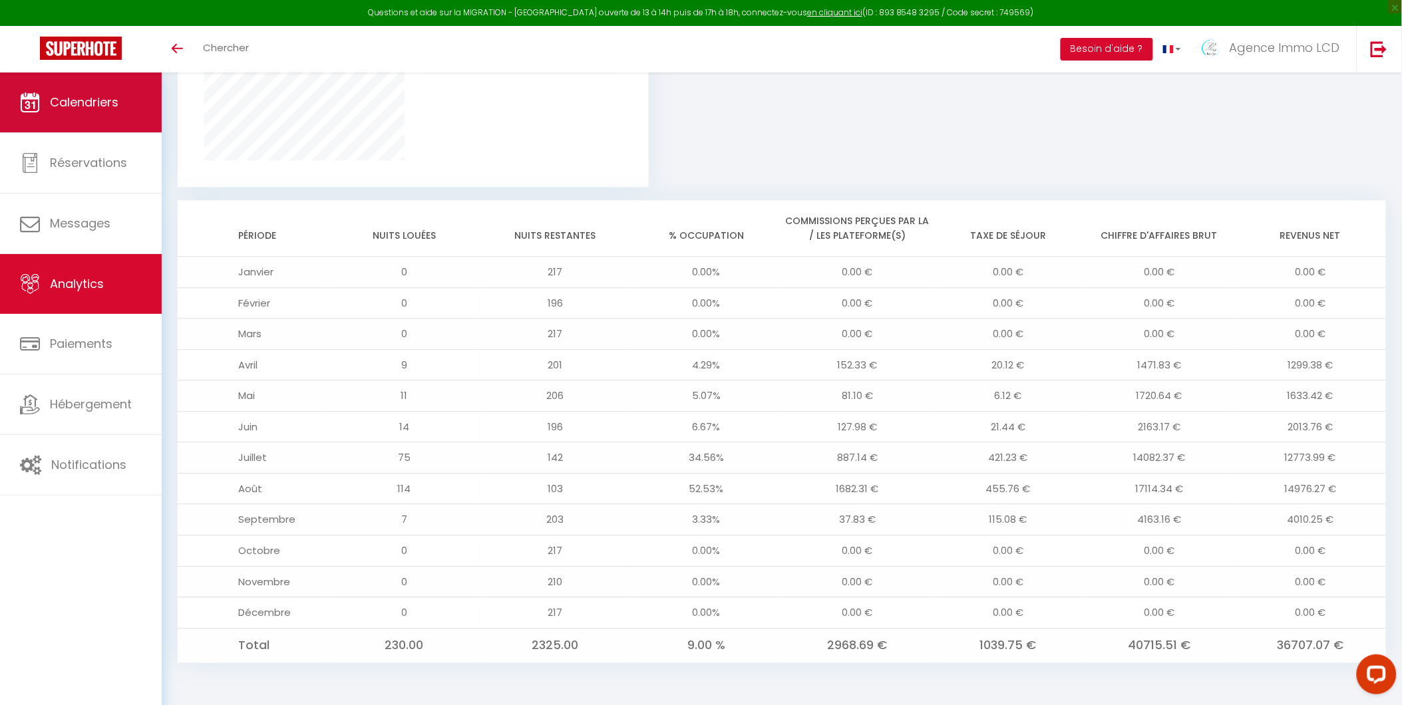
click at [73, 107] on span "Calendriers" at bounding box center [84, 102] width 69 height 17
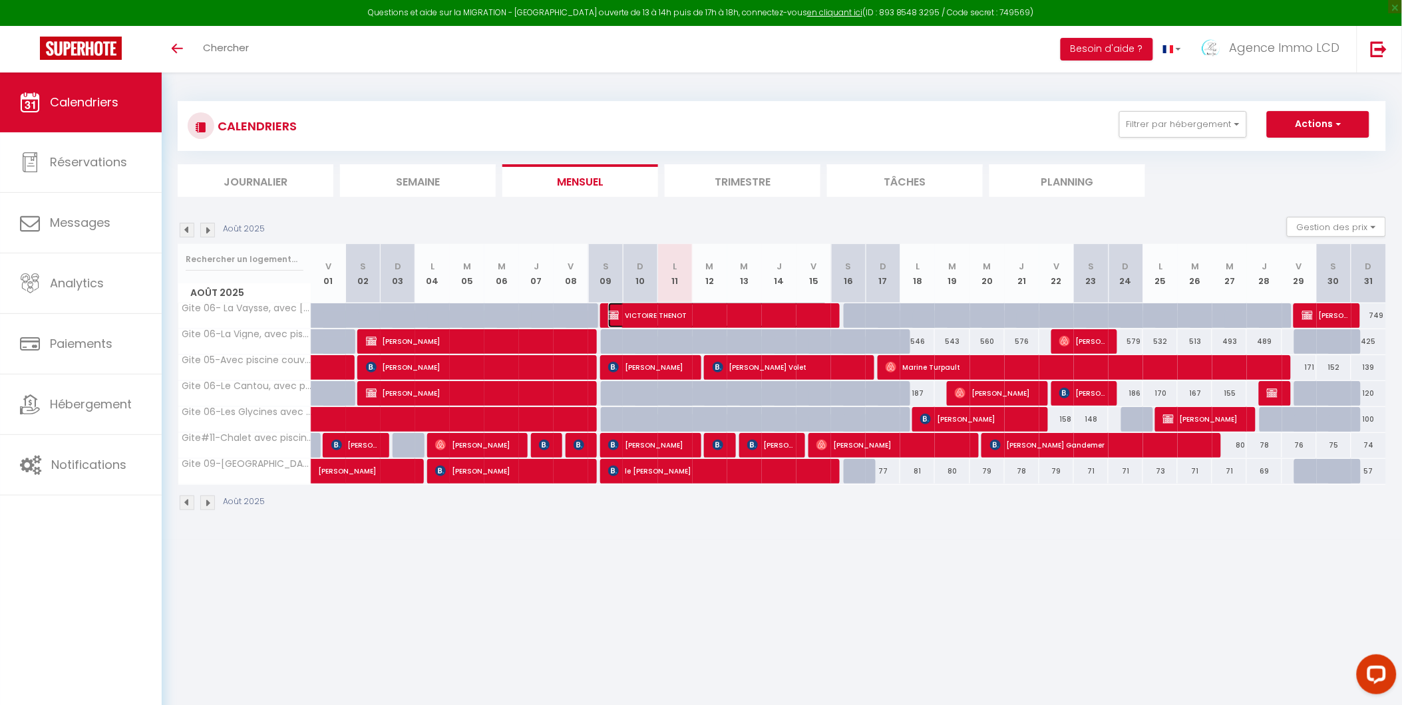
click at [645, 311] on span "VICTOIRE THENOT" at bounding box center [717, 315] width 219 height 25
select select "OK"
select select "1"
select select "0"
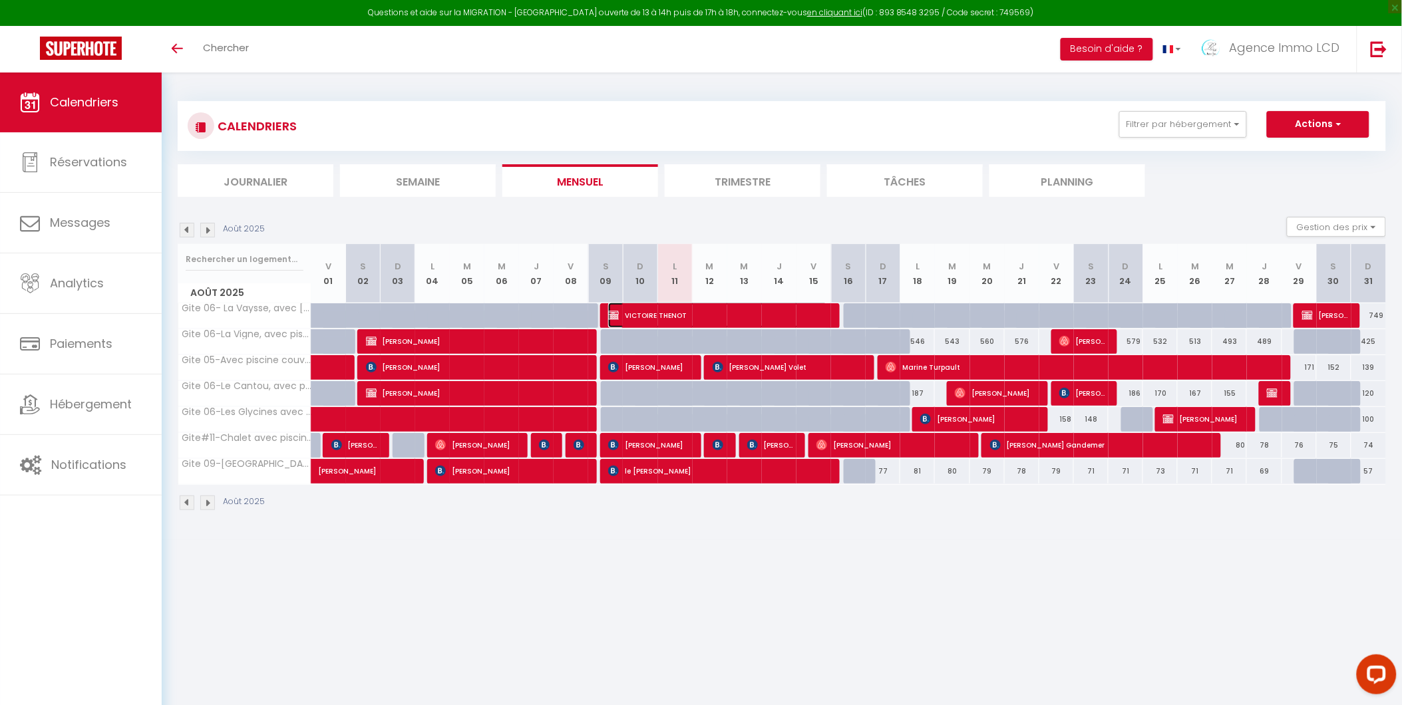
select select "0"
select select
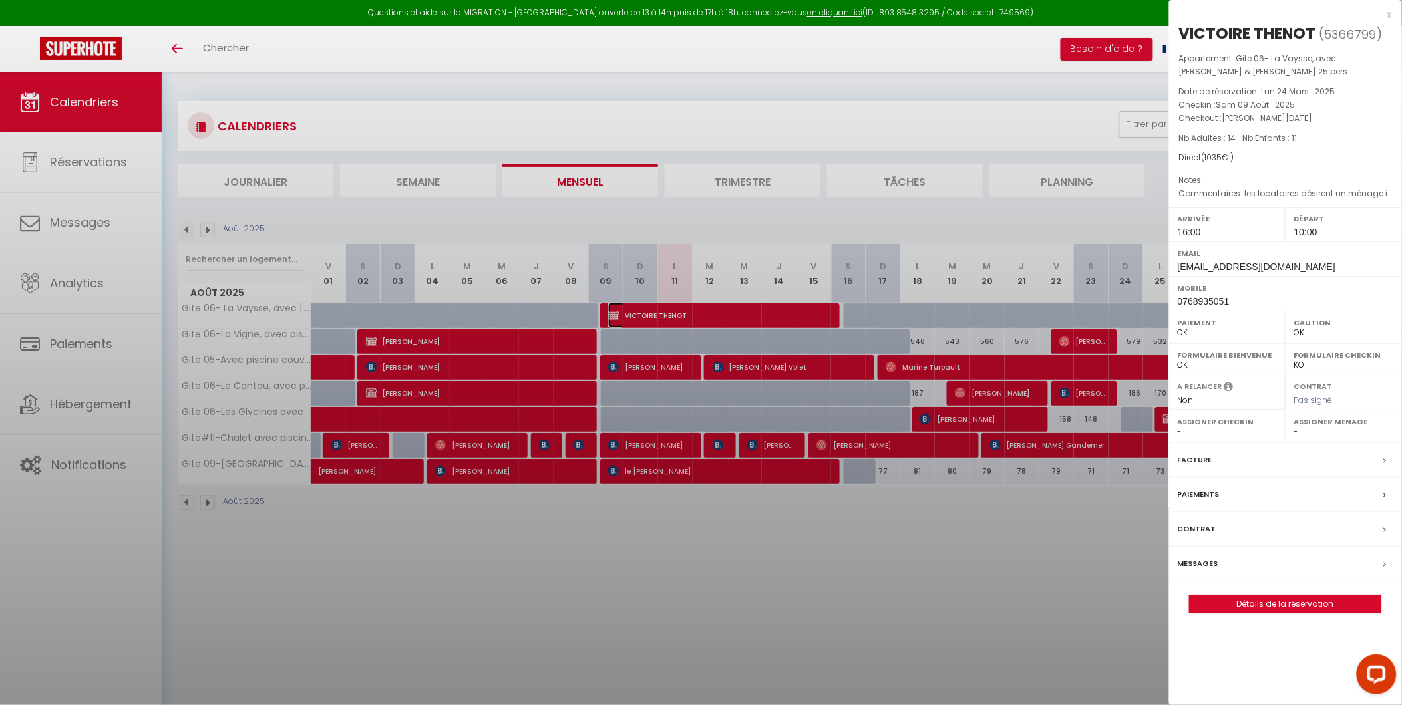
select select "49509"
select select "42437"
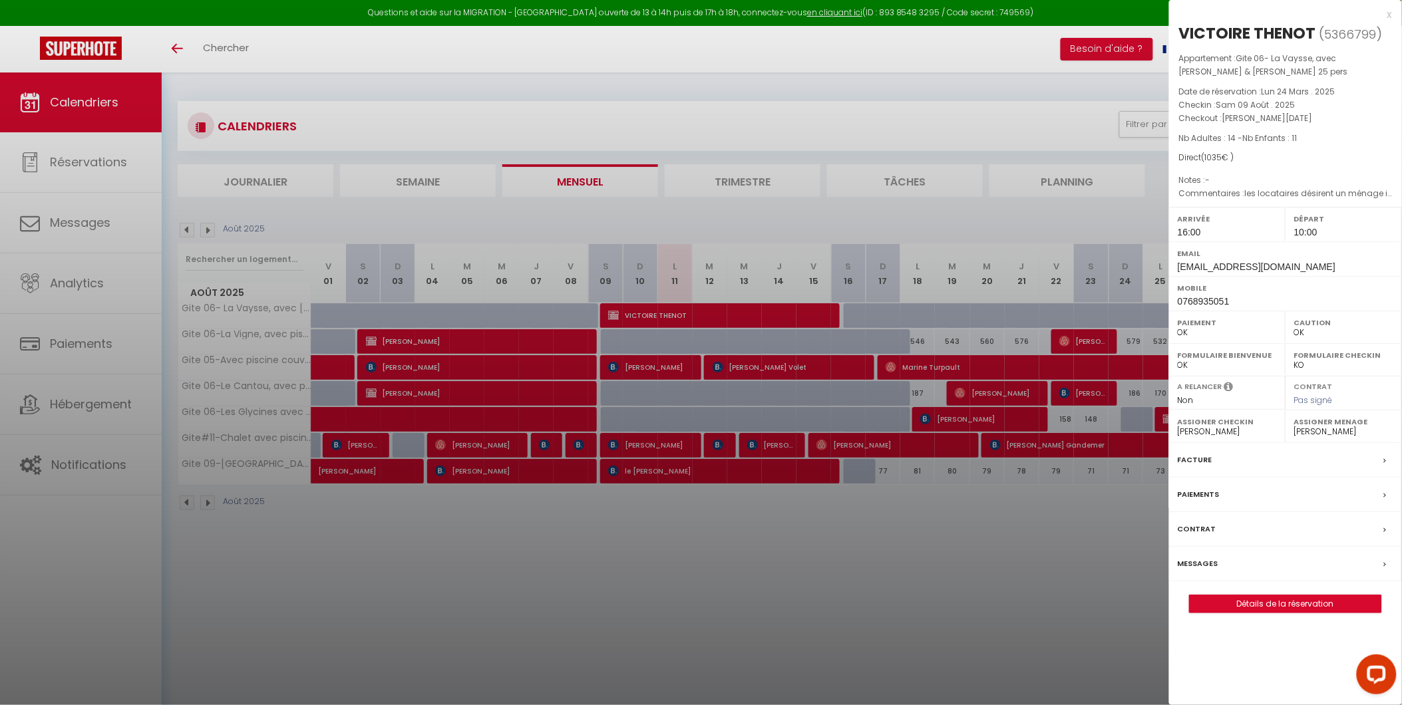
click at [1075, 564] on div at bounding box center [701, 352] width 1402 height 705
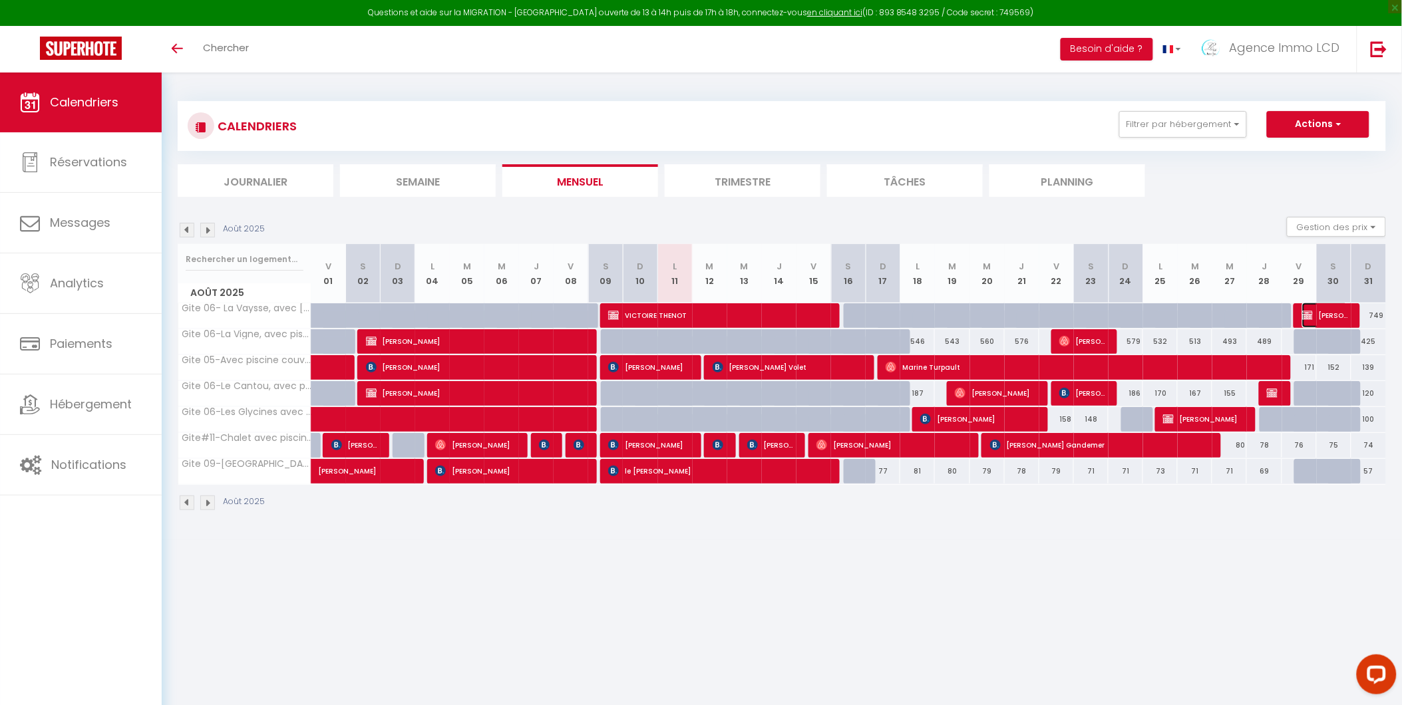
click at [1316, 310] on span "[PERSON_NAME]" at bounding box center [1325, 315] width 46 height 25
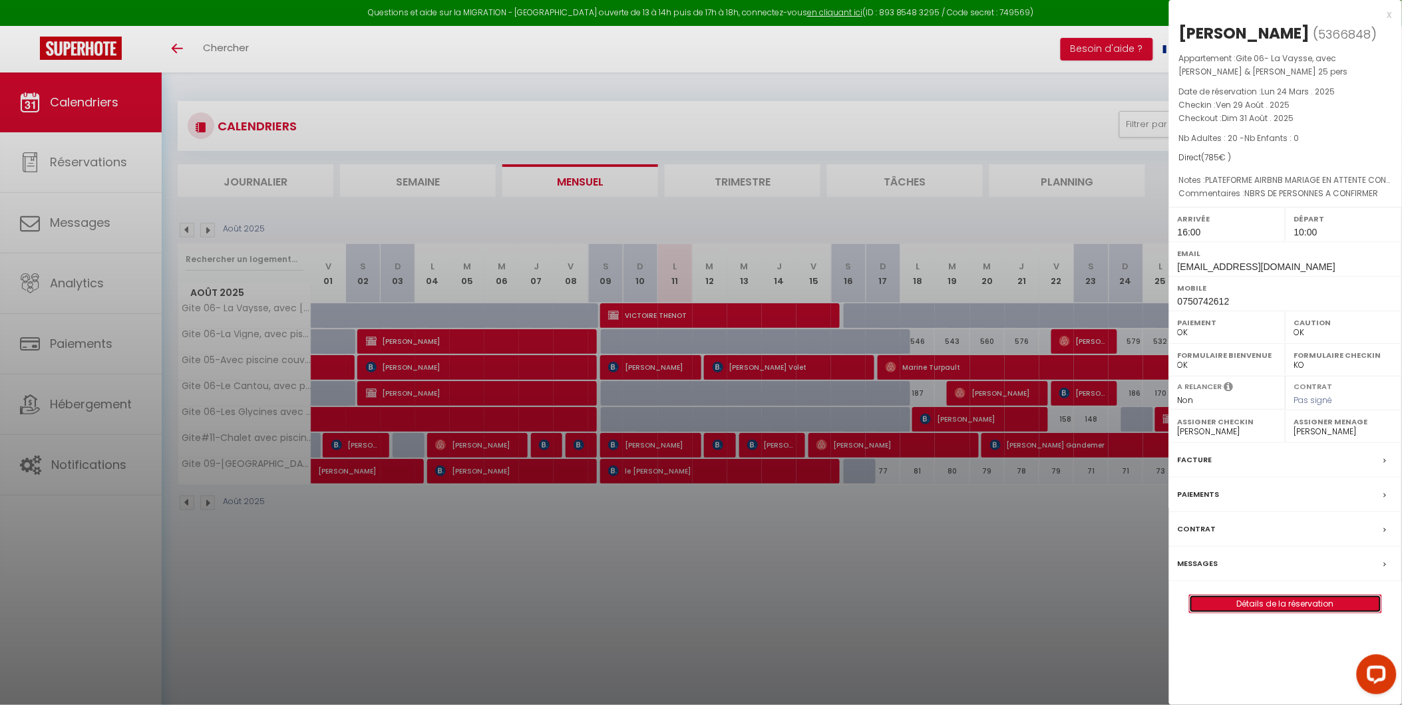
click at [1279, 601] on link "Détails de la réservation" at bounding box center [1286, 604] width 192 height 17
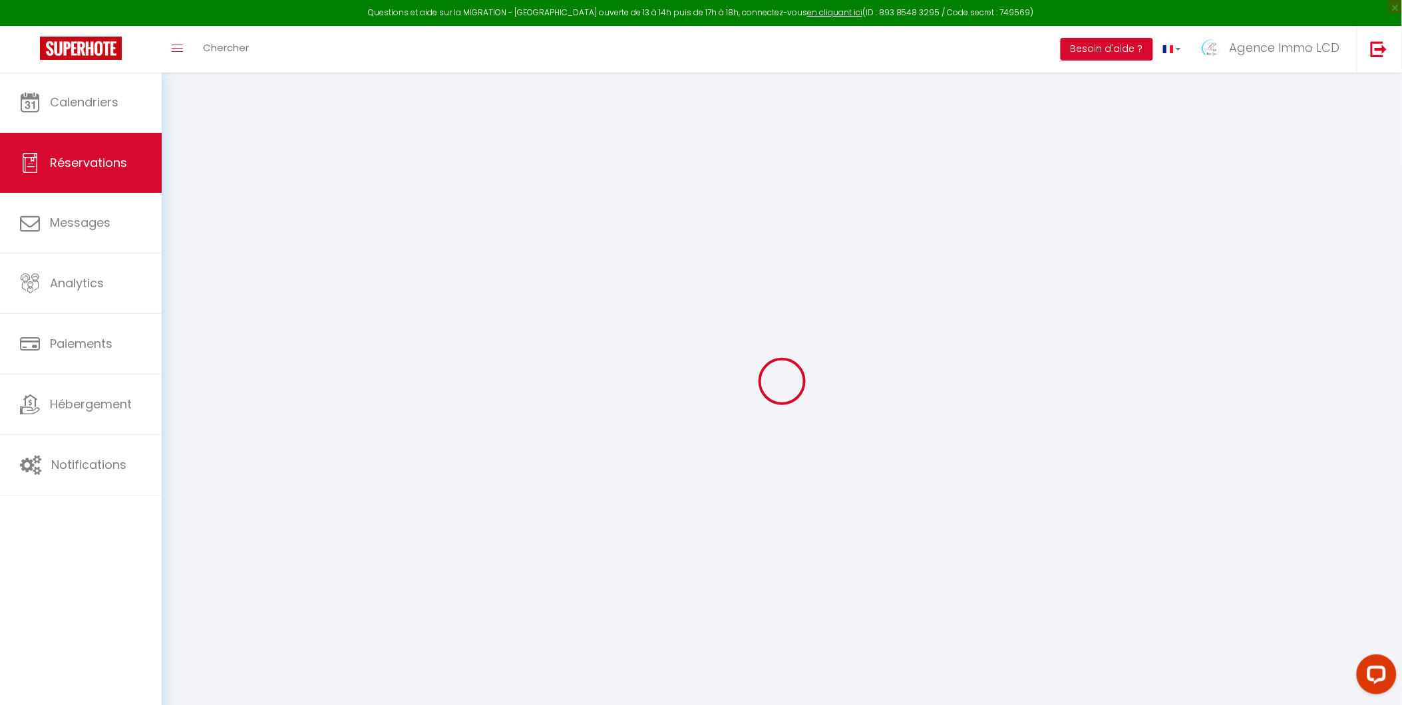
select select
checkbox input "false"
select select
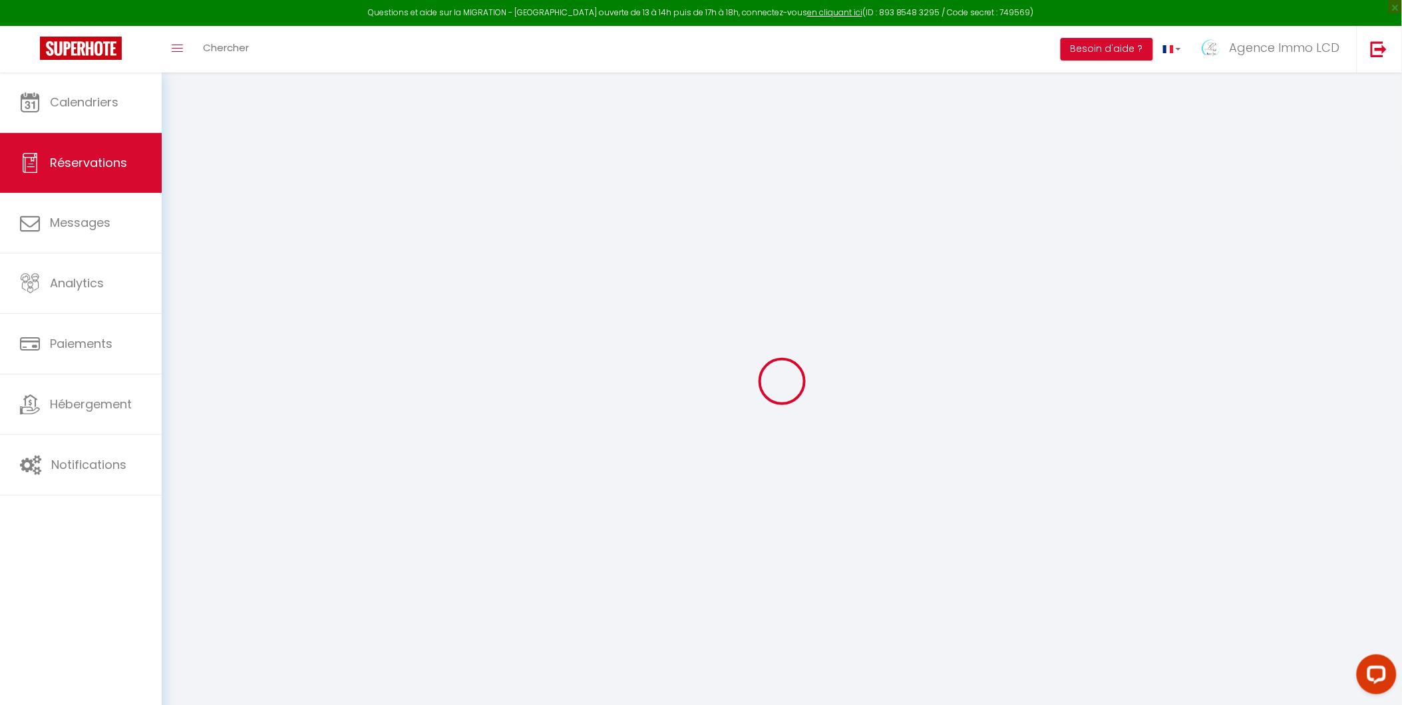
checkbox input "false"
type textarea "NBRS DE PERSONNES A CONFIRMER"
type textarea "PLATEFORME AIRBNB MARIAGE EN ATTENTE CONFIRMATION HEURE D ARRIVEE"
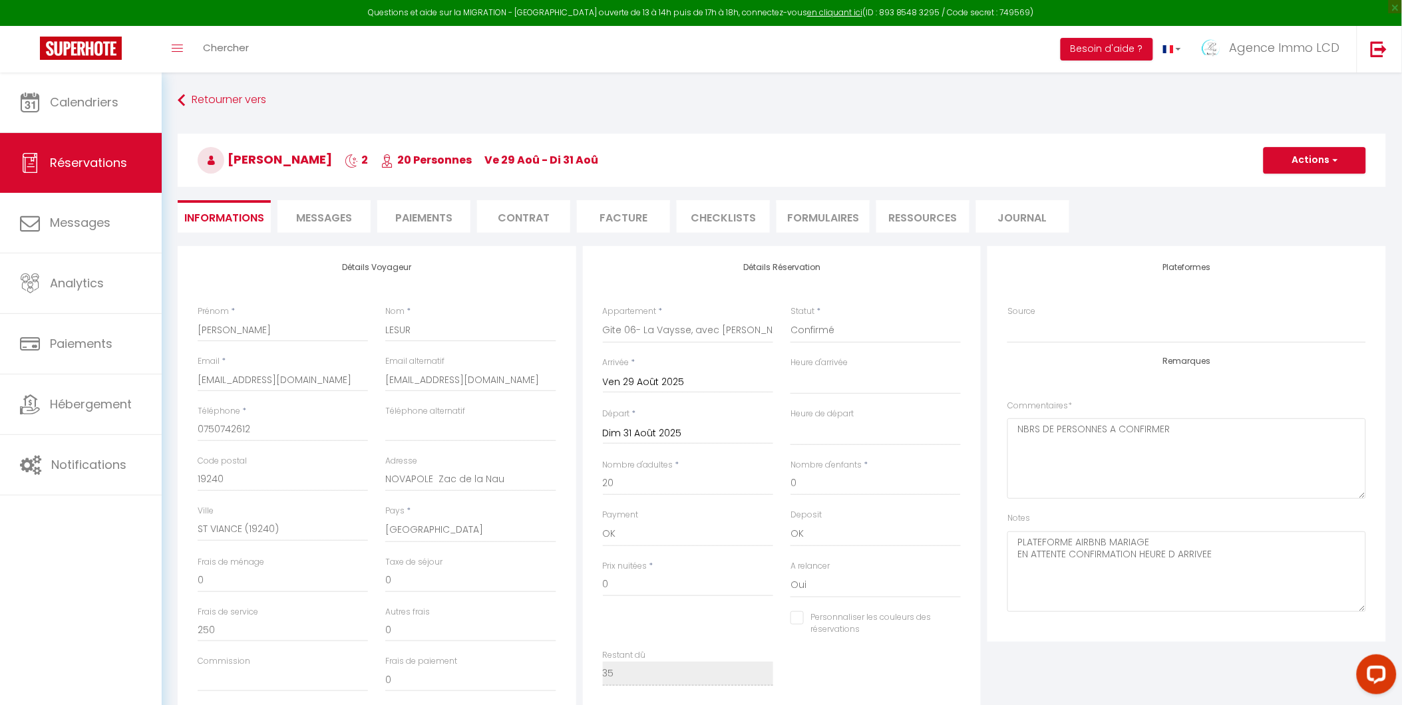
type input "535"
select select
checkbox input "false"
select select "16:00"
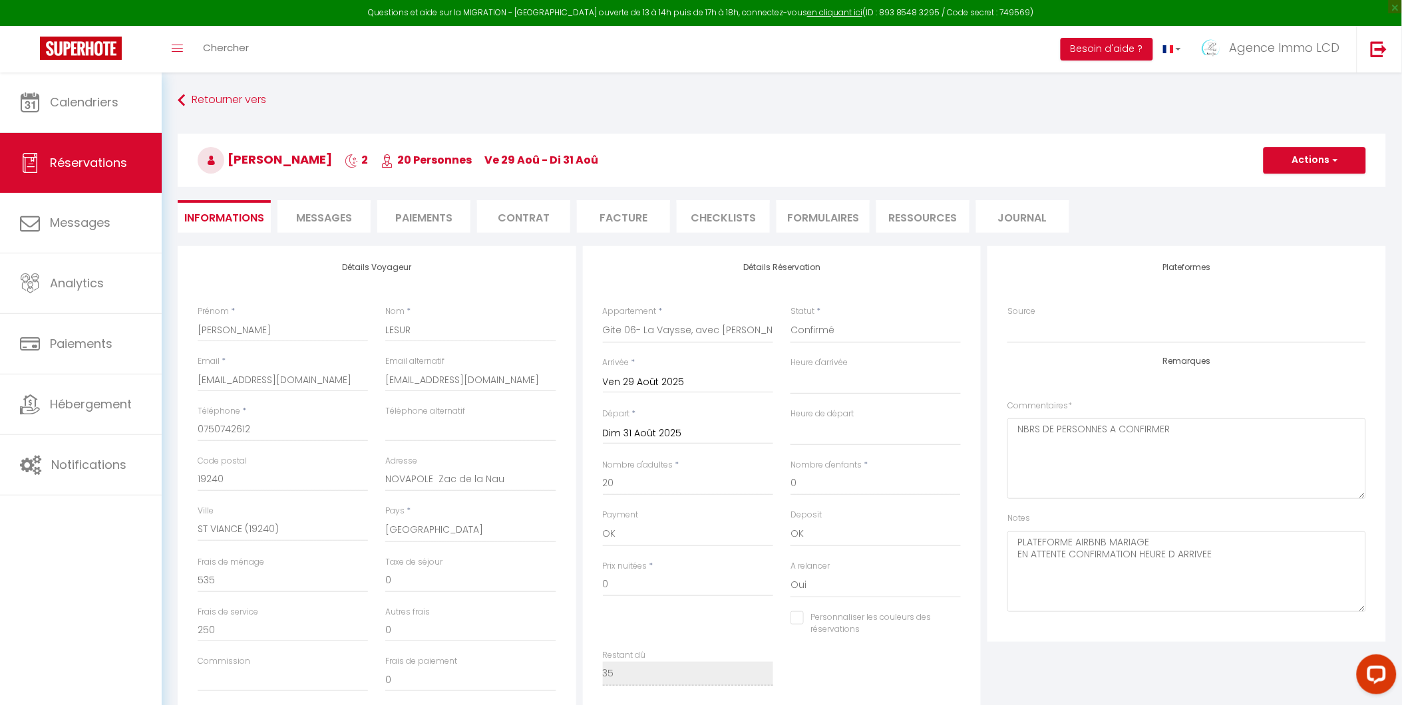
select select "10:00"
drag, startPoint x: 510, startPoint y: 477, endPoint x: 377, endPoint y: 481, distance: 133.8
click at [377, 481] on div "Adresse NOVAPOLE Zac de la Nau" at bounding box center [471, 480] width 188 height 50
click at [340, 514] on div "Ville ST VIANCE (19240)" at bounding box center [283, 523] width 170 height 37
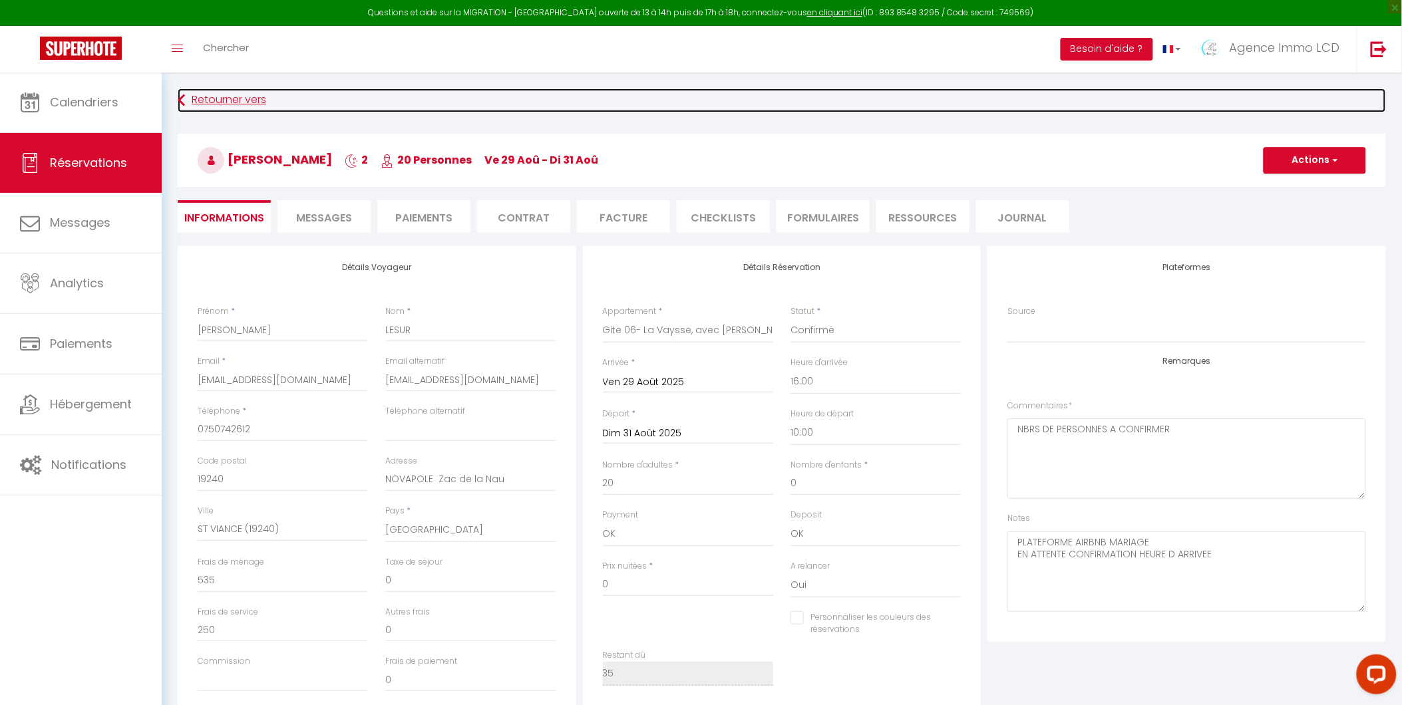
click at [211, 91] on link "Retourner vers" at bounding box center [782, 101] width 1208 height 24
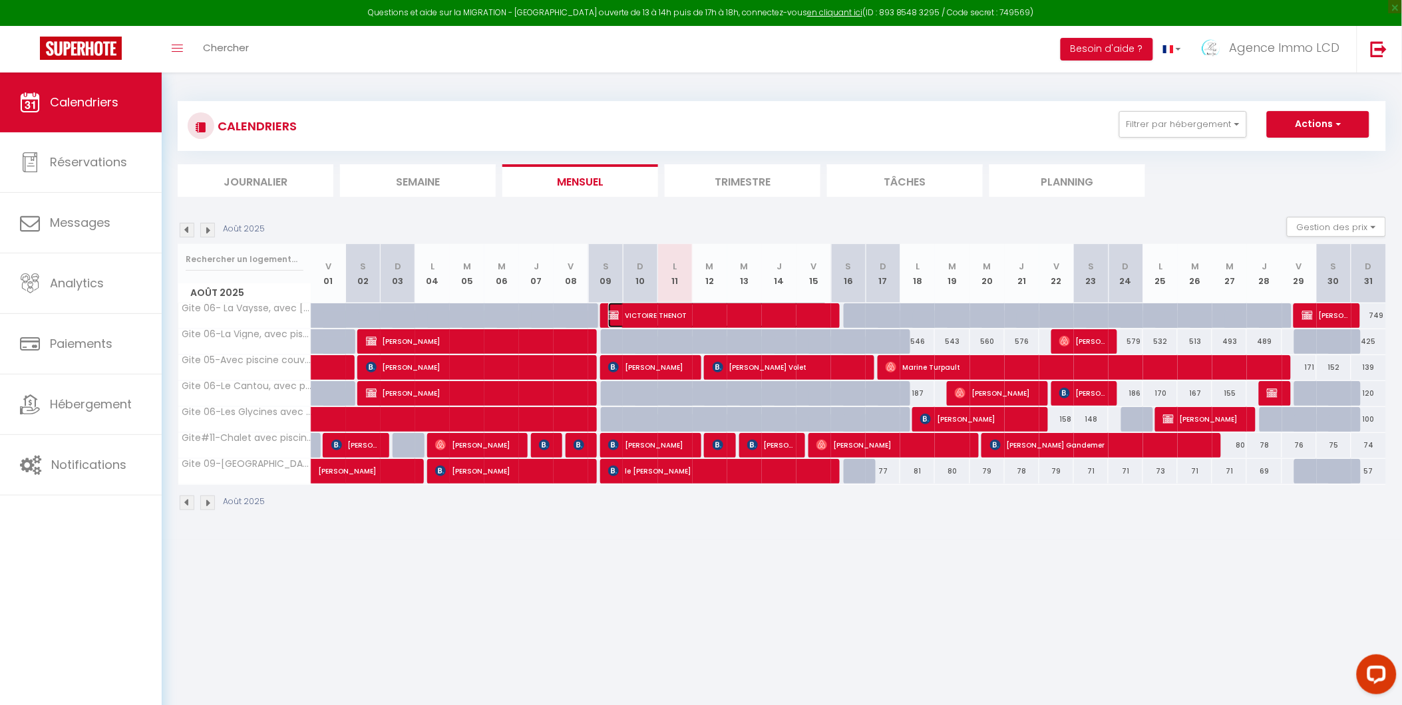
click at [681, 308] on span "VICTOIRE THENOT" at bounding box center [717, 315] width 219 height 25
select select "OK"
select select "1"
select select "0"
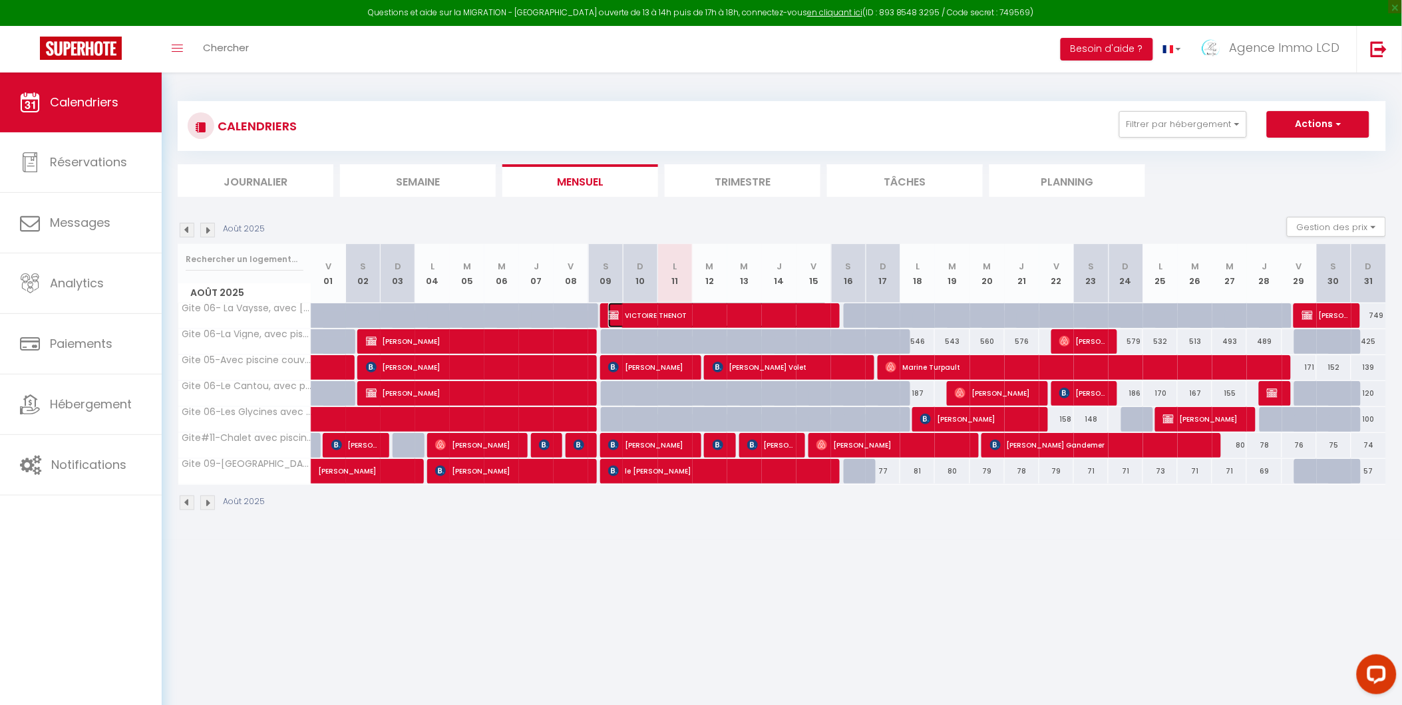
select select "0"
select select
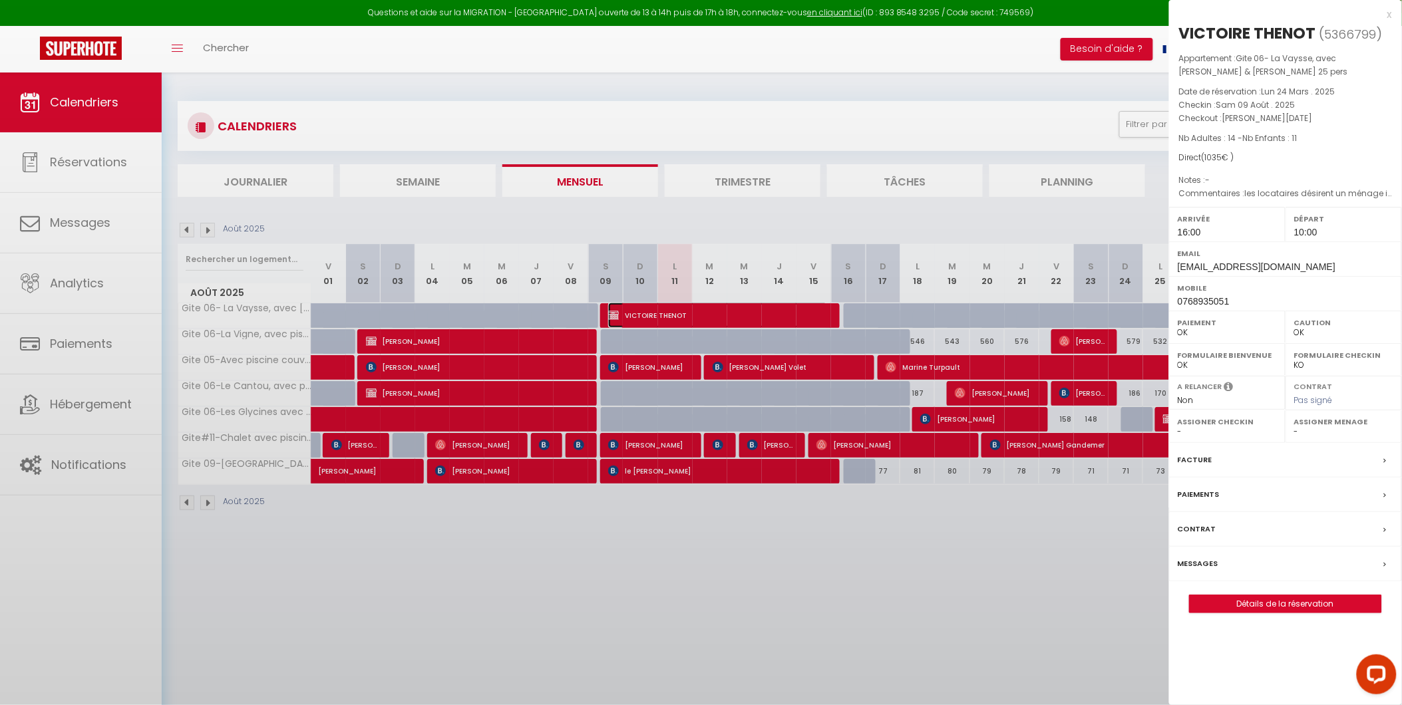
select select "49509"
select select "42437"
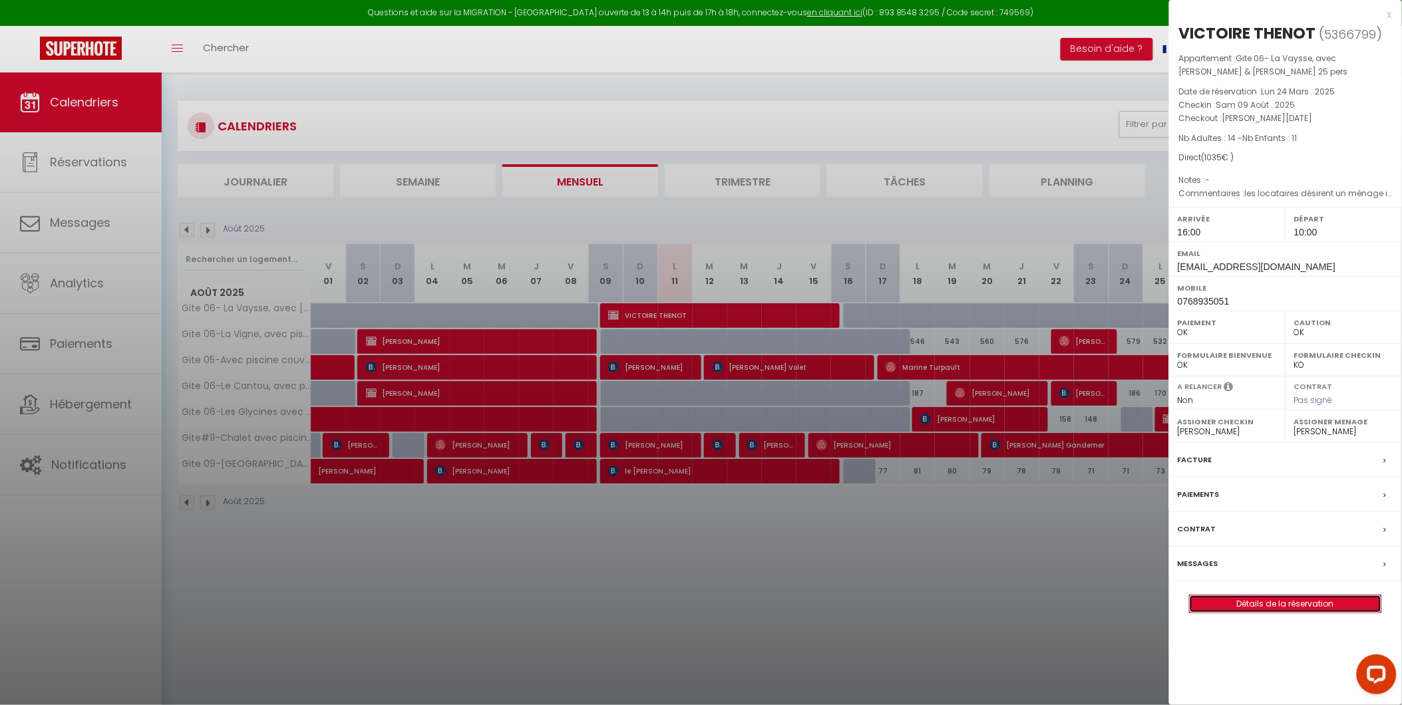
click at [1242, 606] on link "Détails de la réservation" at bounding box center [1286, 604] width 192 height 17
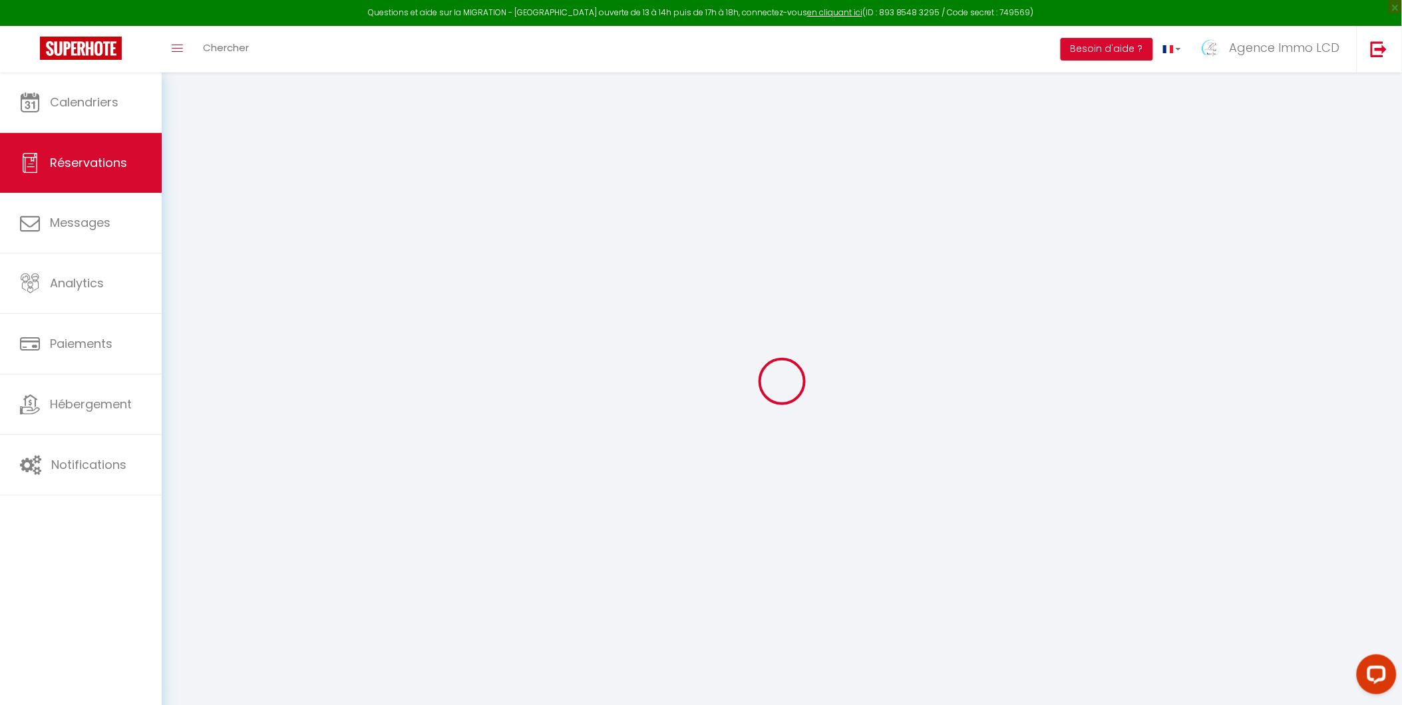
type input "VICTOIRE"
type input "THENOT"
type input "[EMAIL_ADDRESS][DOMAIN_NAME]"
type input "0768935051"
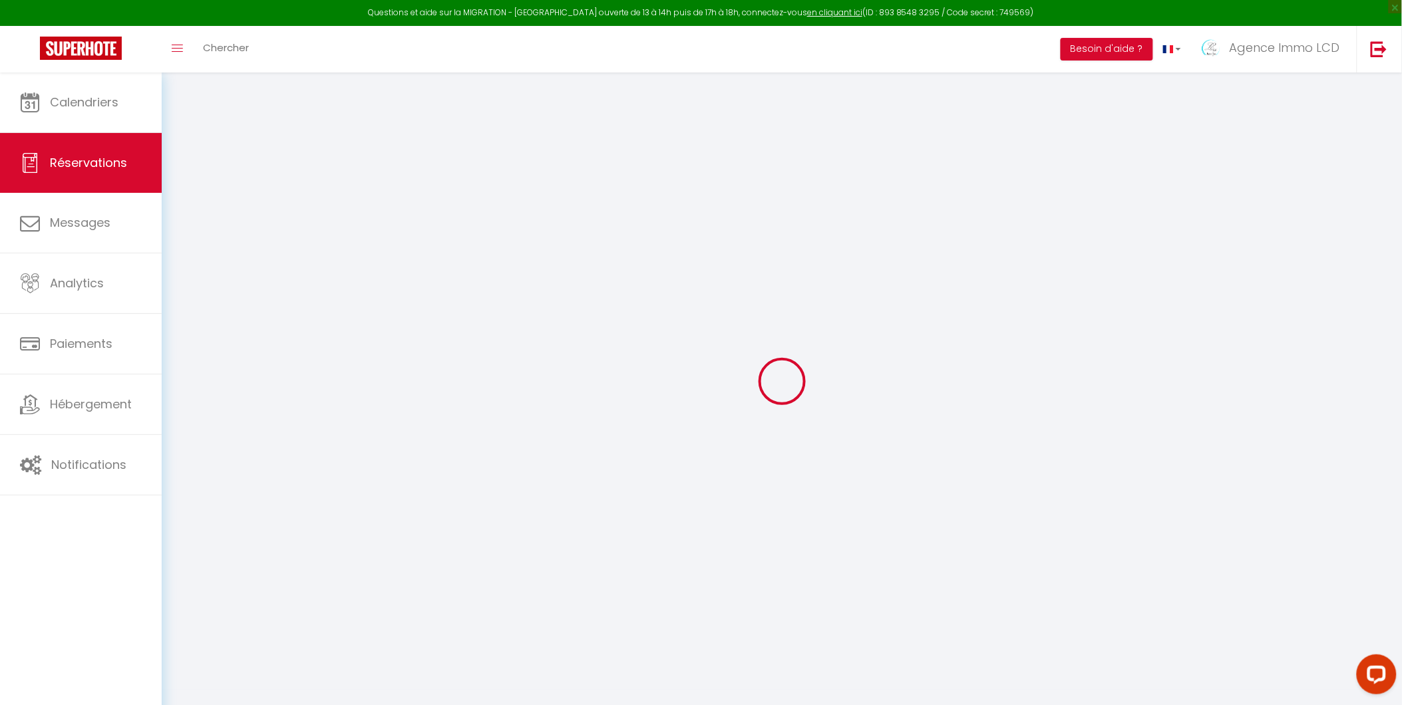
type input "0768935051"
type input "46600"
type input "ROUTE DE CREYSSE"
type input "MARTEL"
select select "FR"
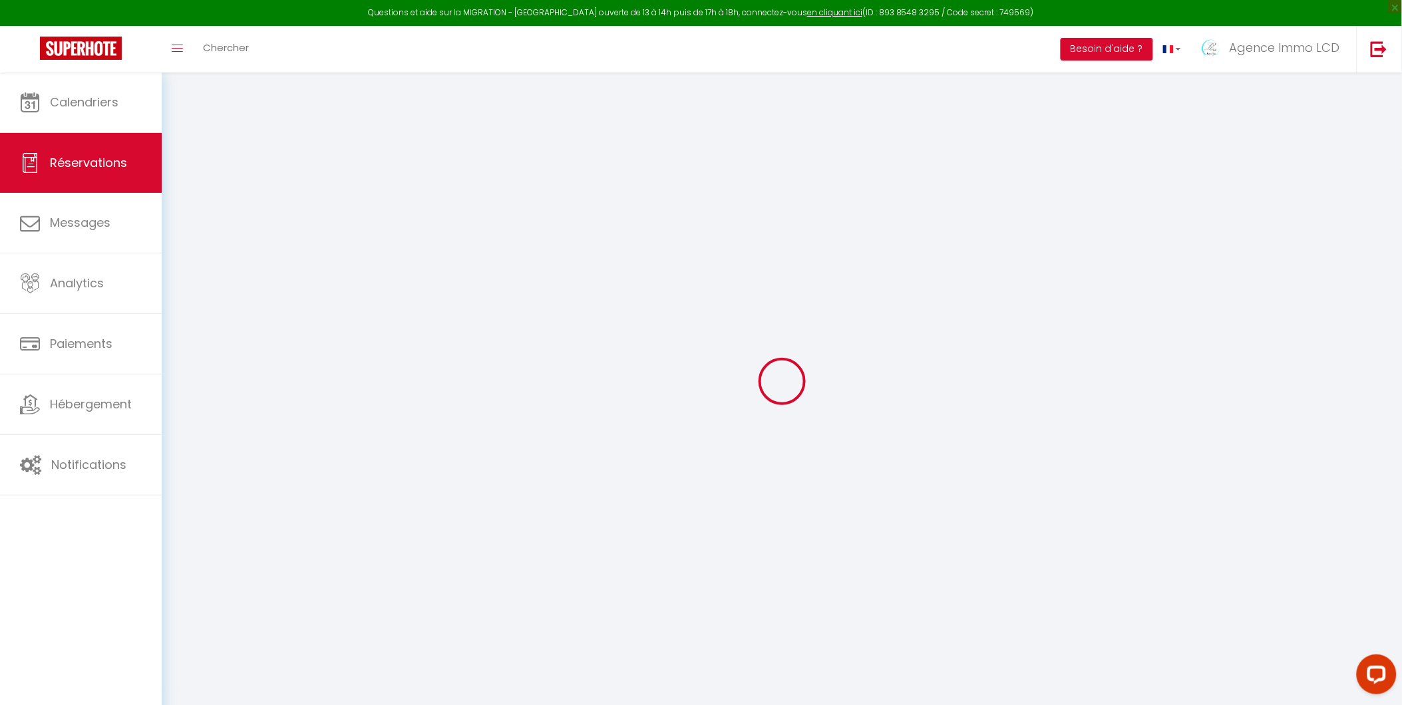
type input "250"
select select "63075"
select select "1"
type input "Sam 09 Août 2025"
select select
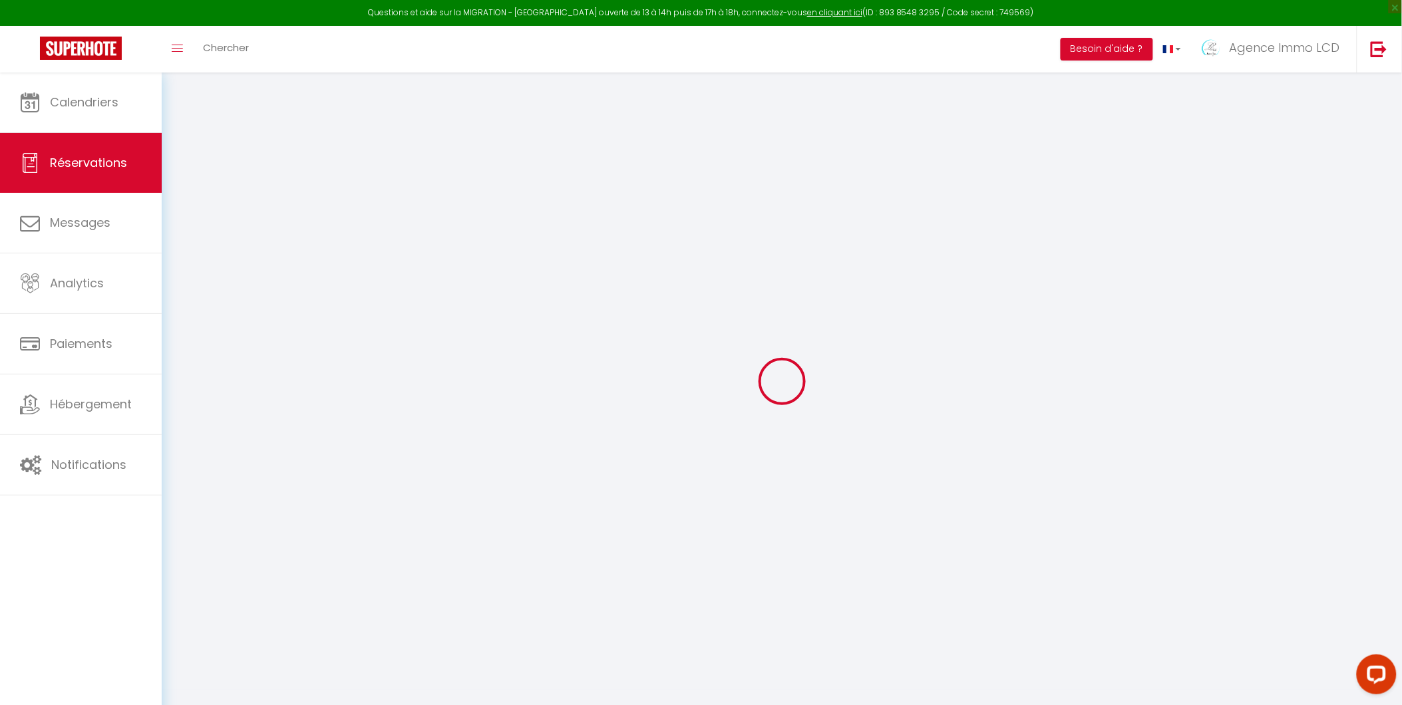
type input "[PERSON_NAME][DATE]"
select select
type input "14"
type input "11"
select select "12"
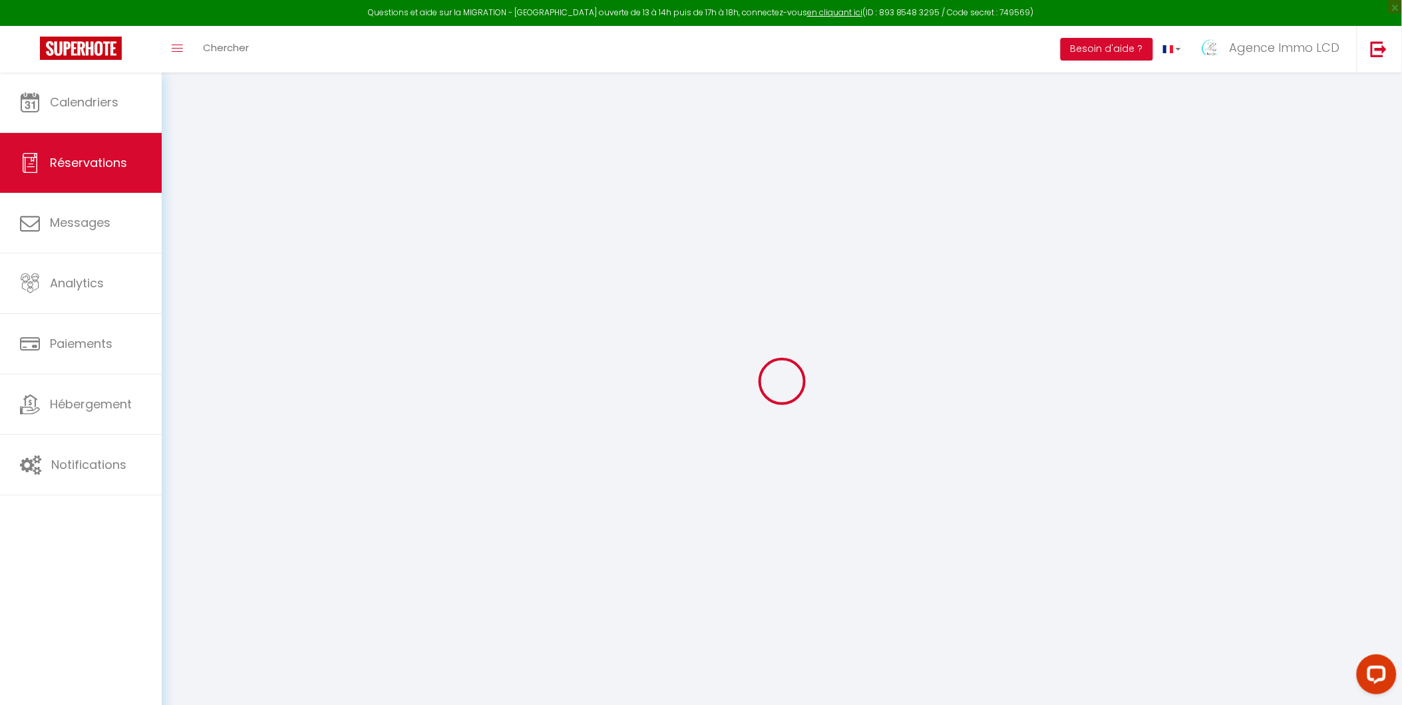
select select
checkbox input "false"
type input "285"
type input "0"
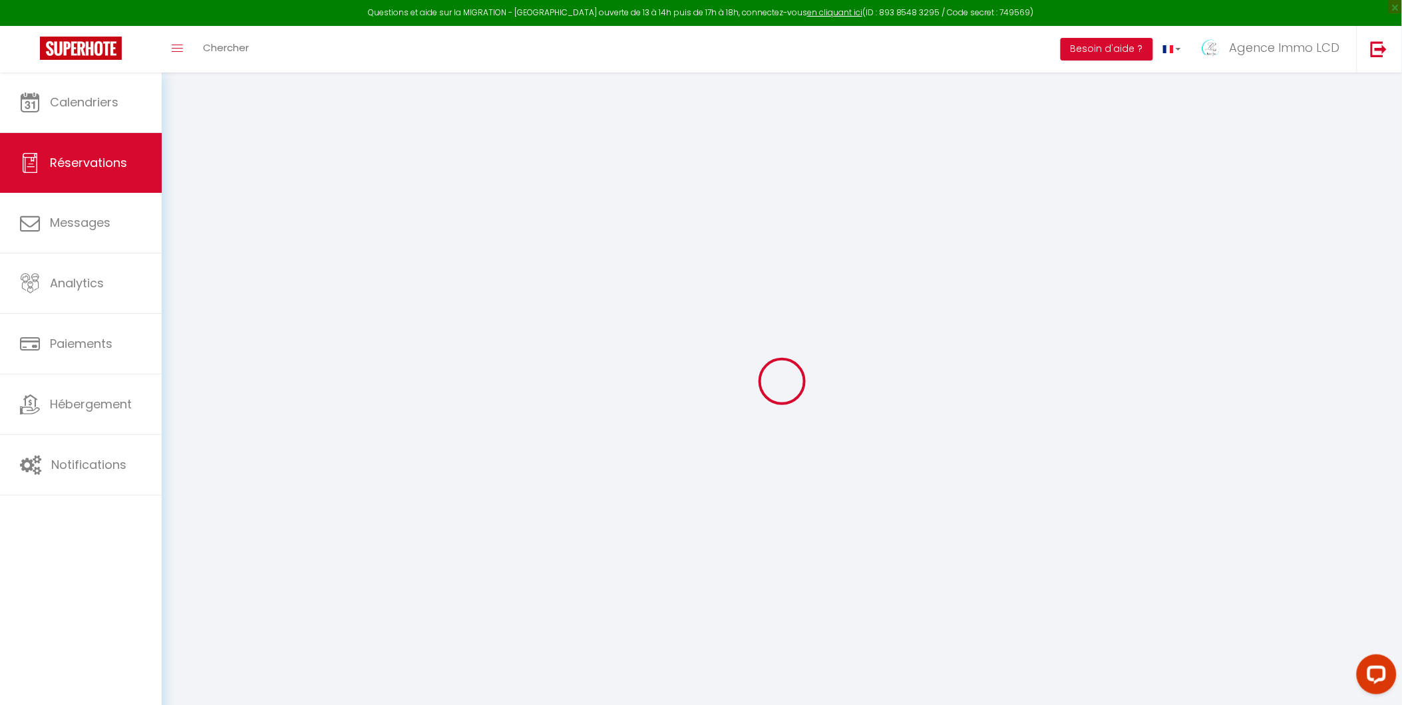
type input "0"
select select
select select "15"
checkbox input "false"
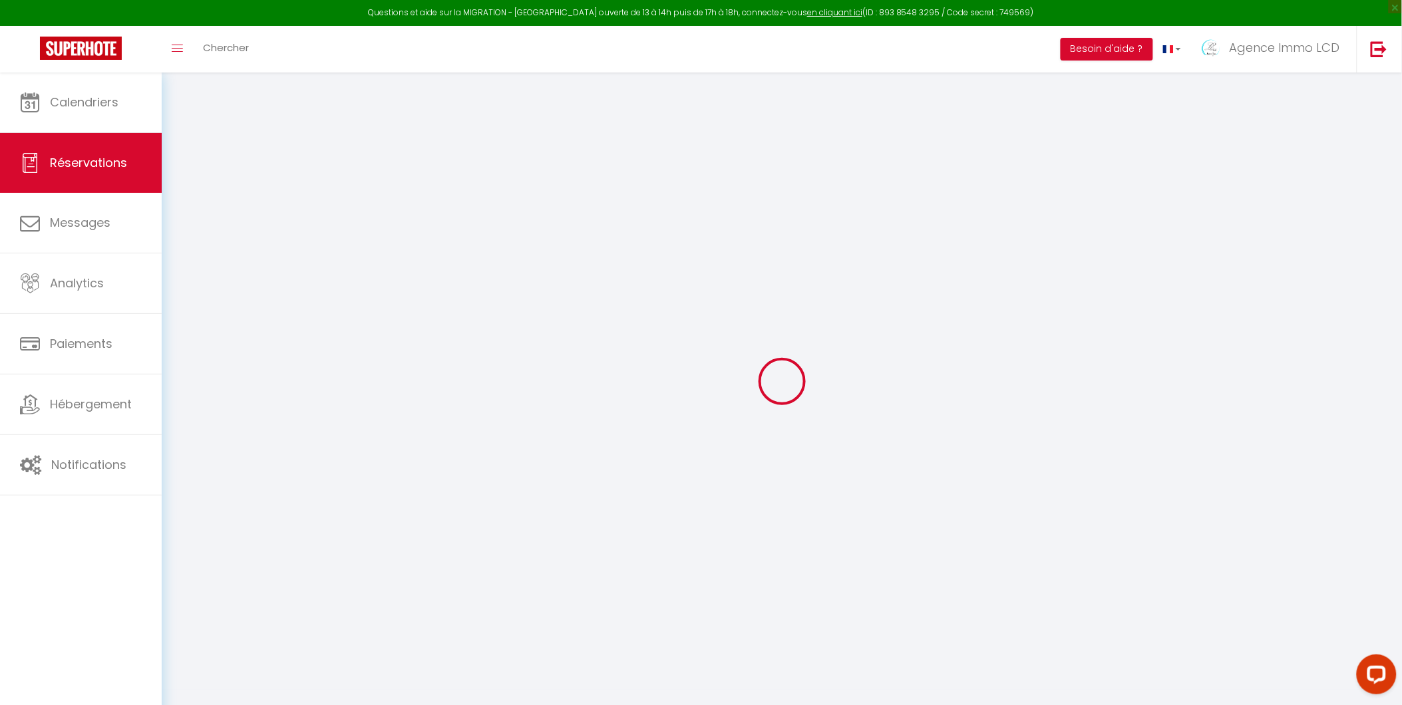
select select
checkbox input "false"
select select
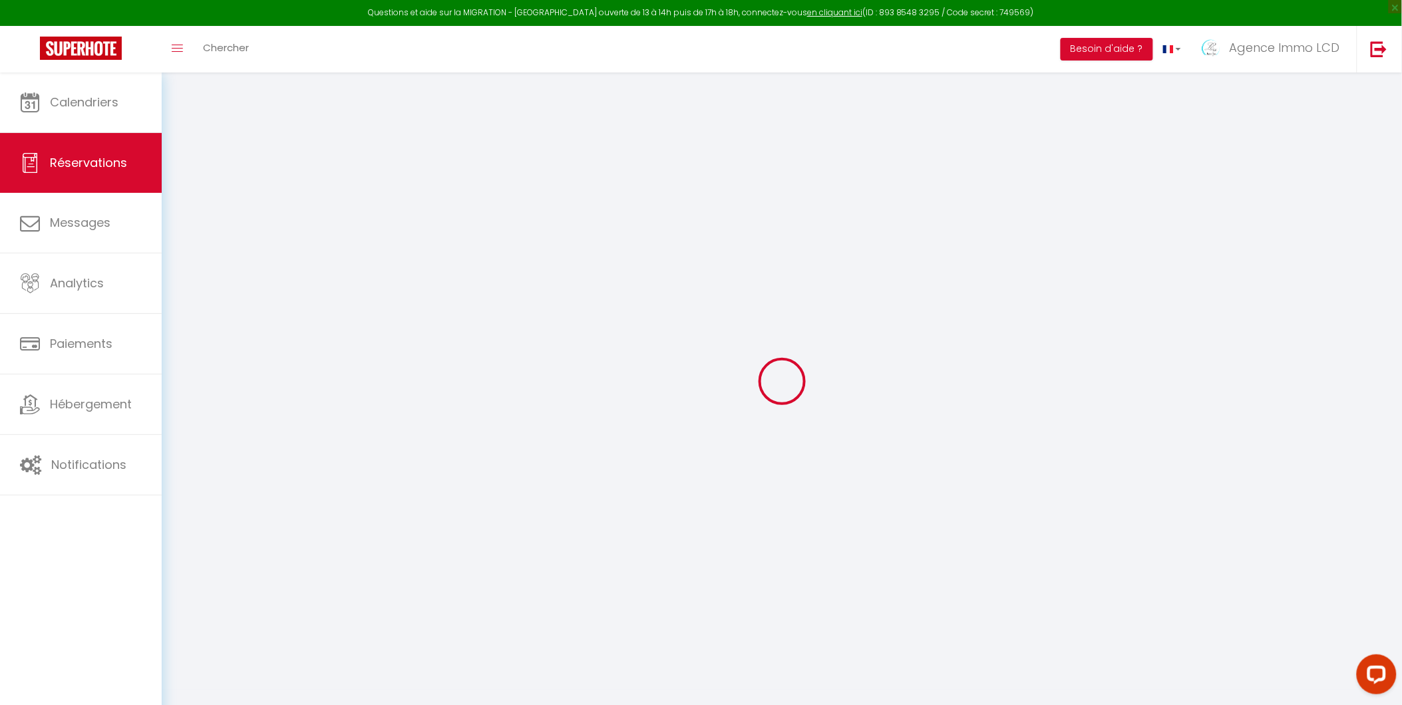
checkbox input "false"
type textarea "les locataires désirent un ménage intermédiaire Bonjour [PERSON_NAME] nous avoi…"
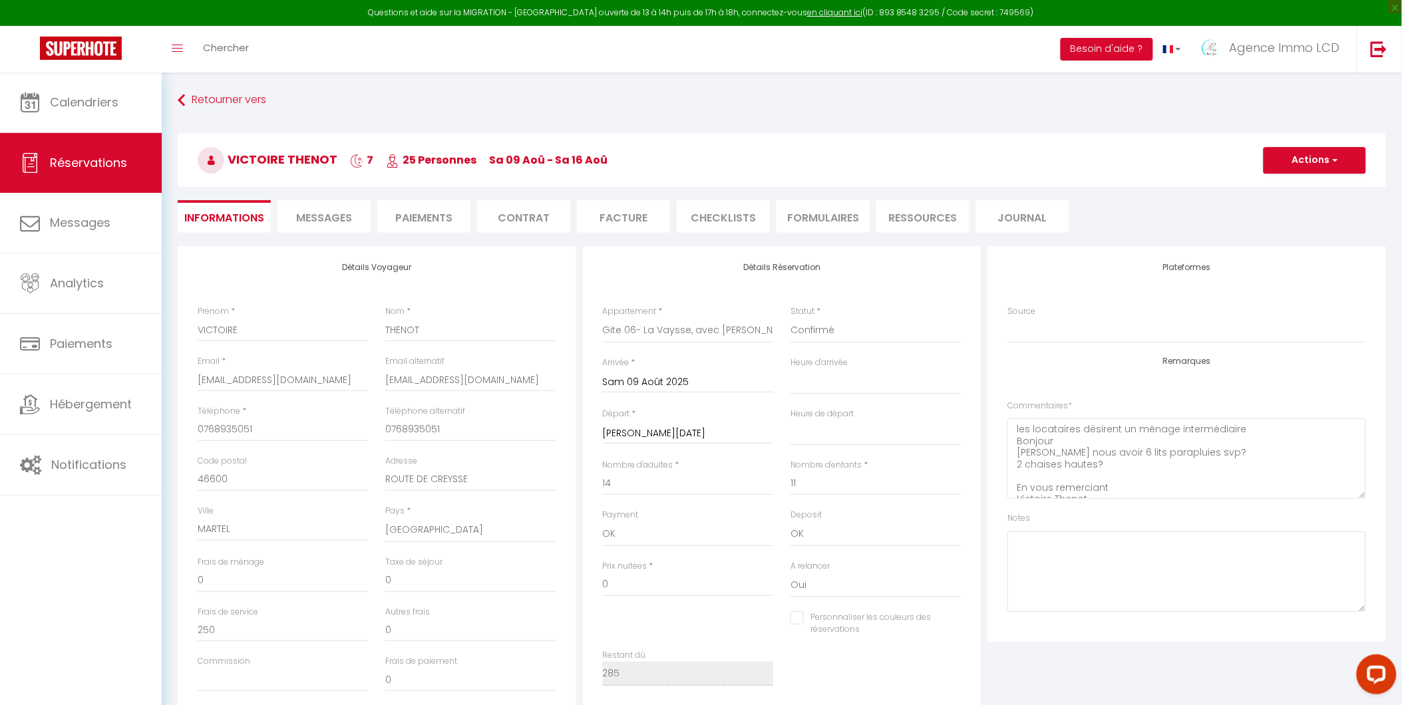
type input "785"
select select
checkbox input "false"
select select "16:00"
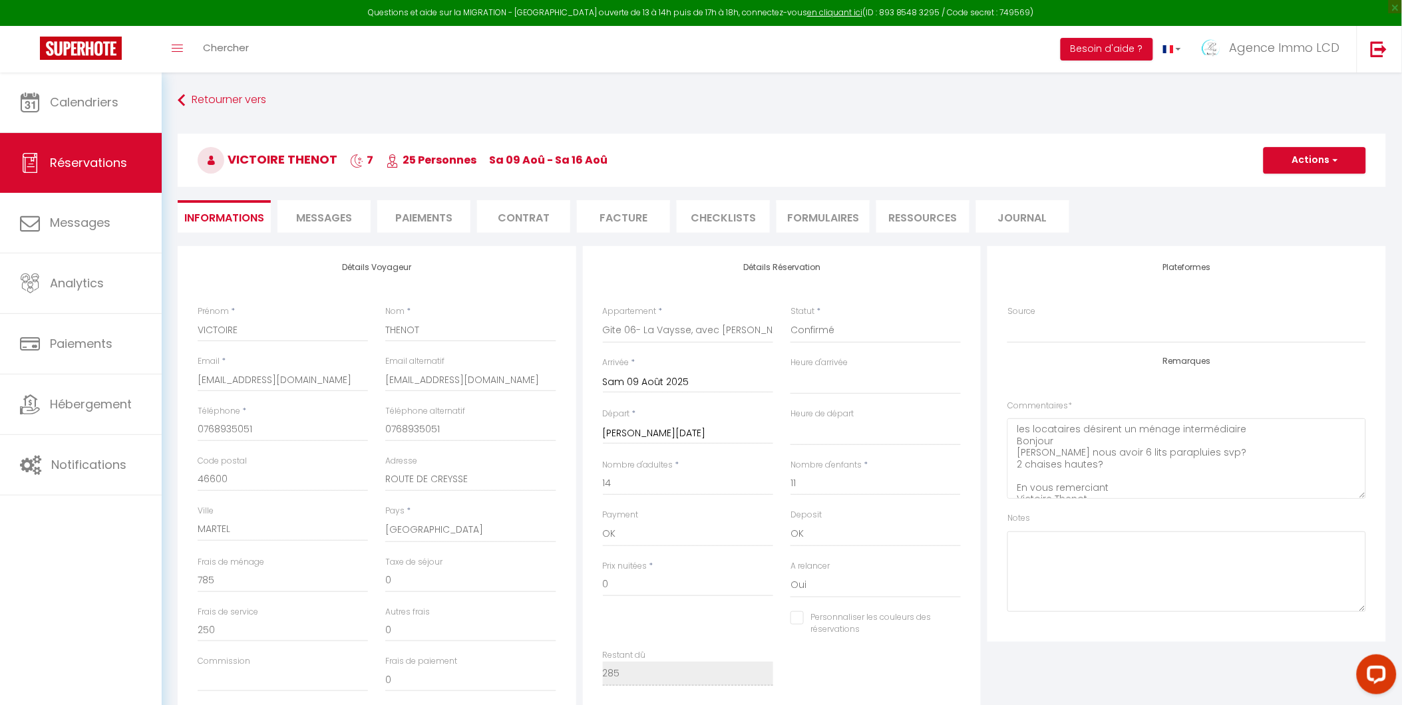
select select "10:00"
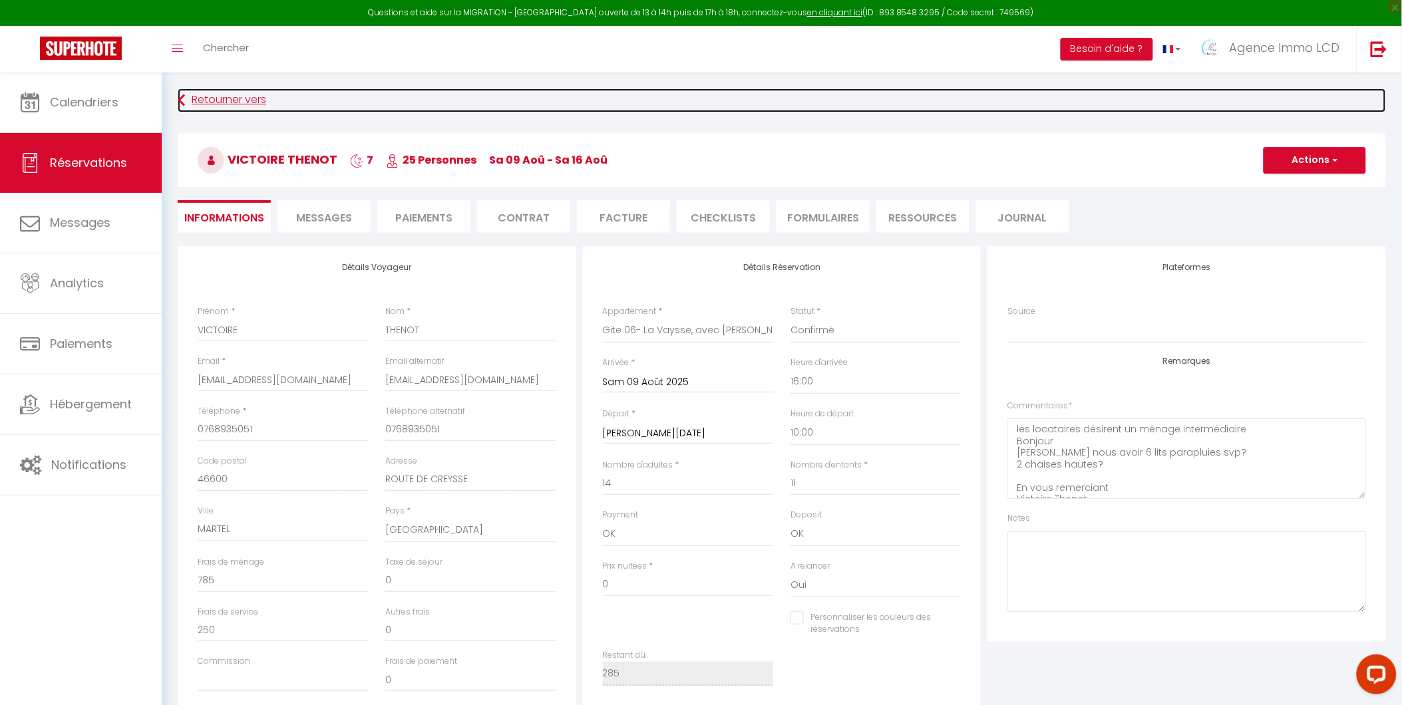
click at [220, 101] on link "Retourner vers" at bounding box center [782, 101] width 1208 height 24
